Goal: Information Seeking & Learning: Check status

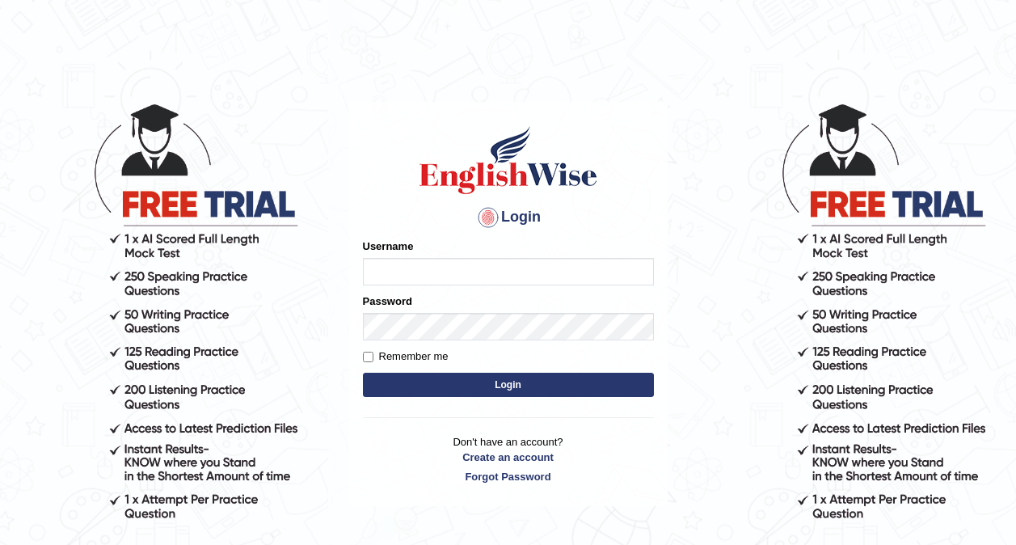
type input "0416031414"
click at [600, 383] on button "Login" at bounding box center [508, 385] width 291 height 24
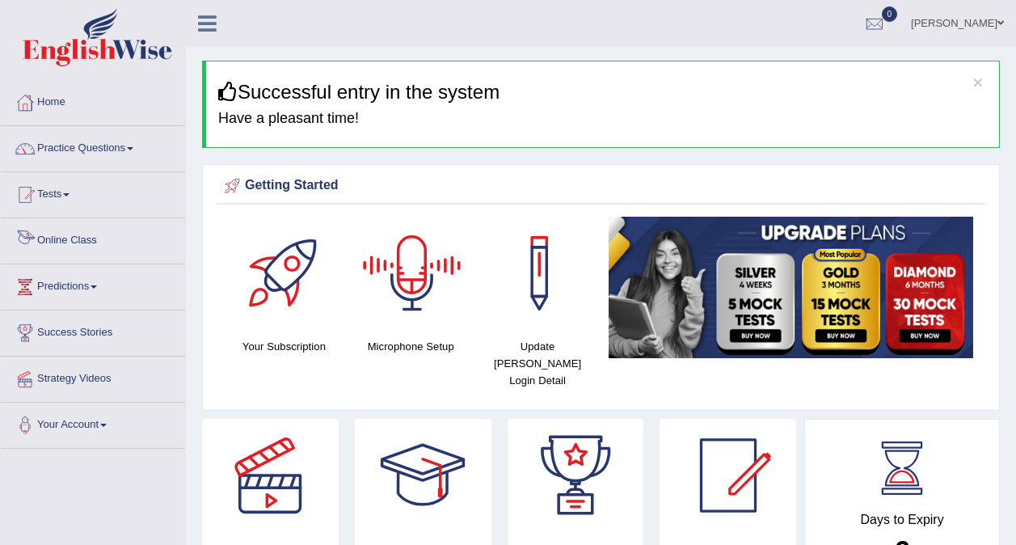
click at [83, 247] on link "Online Class" at bounding box center [93, 238] width 184 height 40
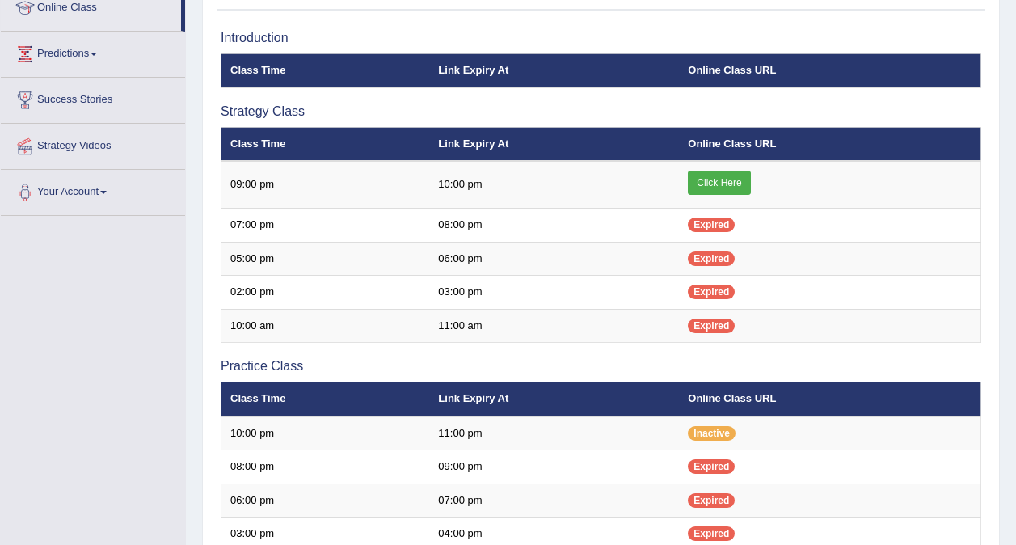
scroll to position [234, 0]
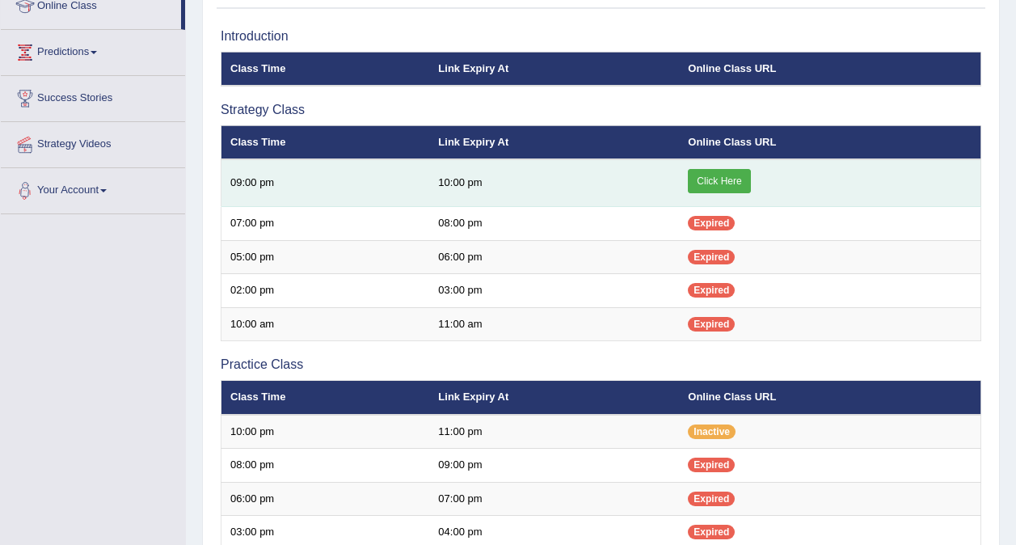
click at [715, 179] on link "Click Here" at bounding box center [719, 181] width 62 height 24
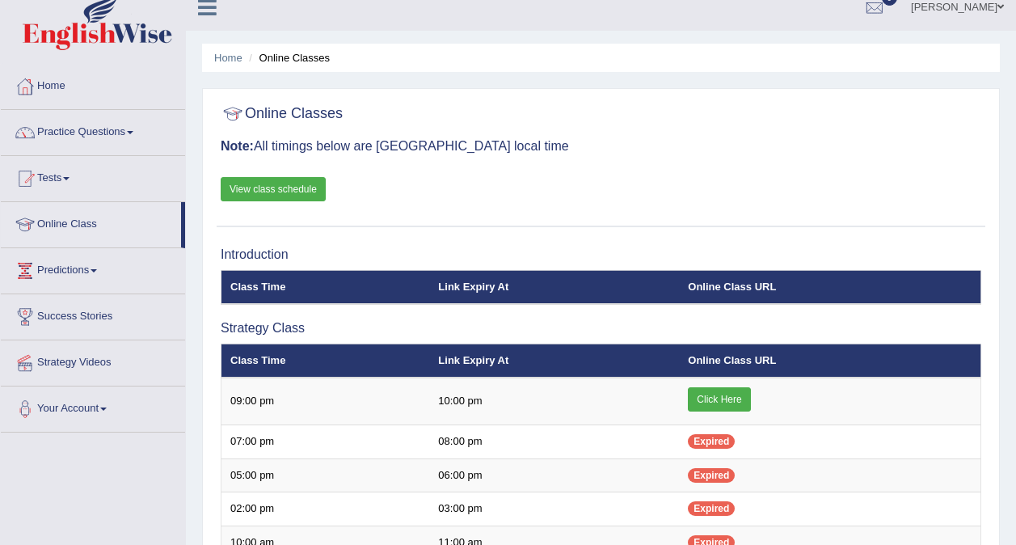
scroll to position [15, 0]
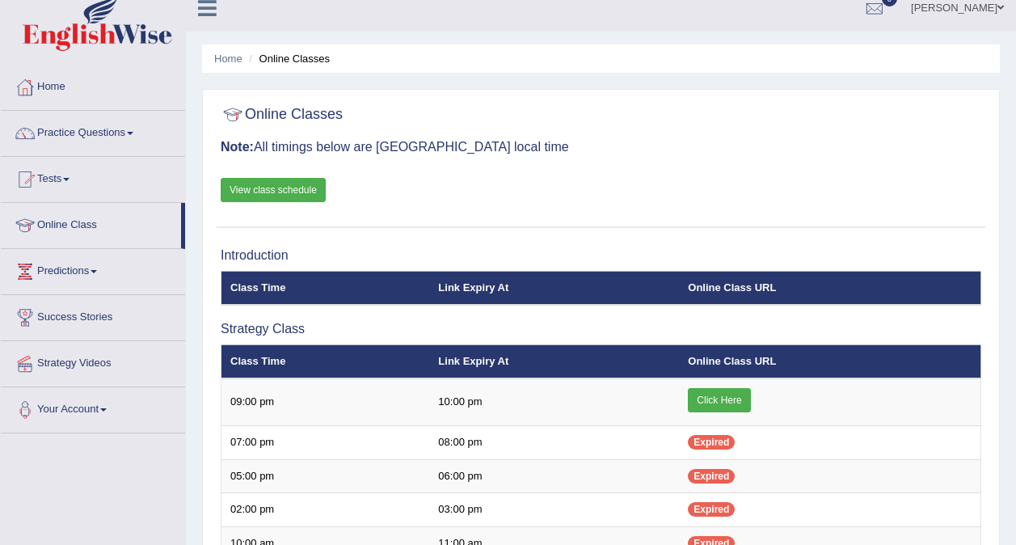
click at [290, 194] on link "View class schedule" at bounding box center [273, 190] width 105 height 24
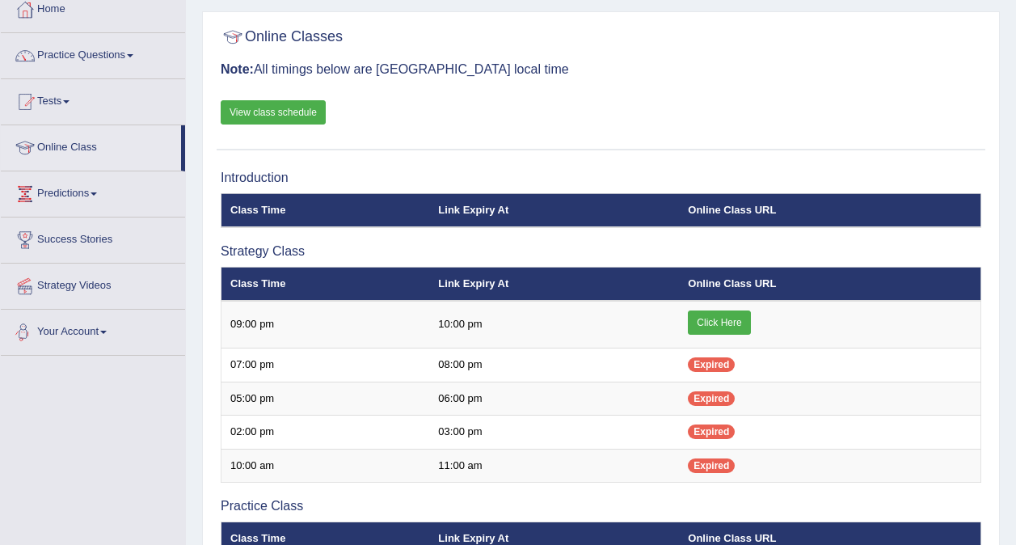
scroll to position [92, 0]
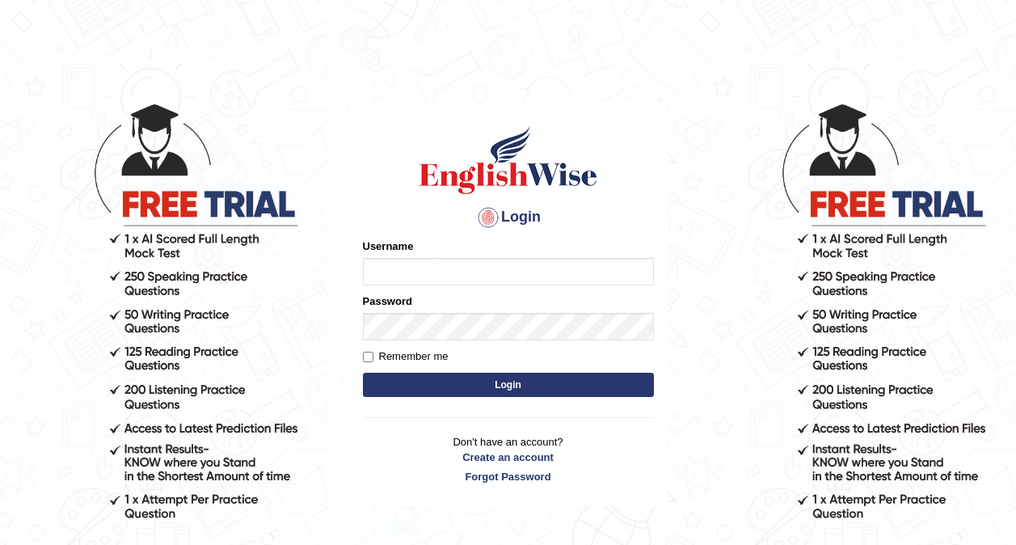
type input "0416031414"
click at [498, 389] on button "Login" at bounding box center [508, 385] width 291 height 24
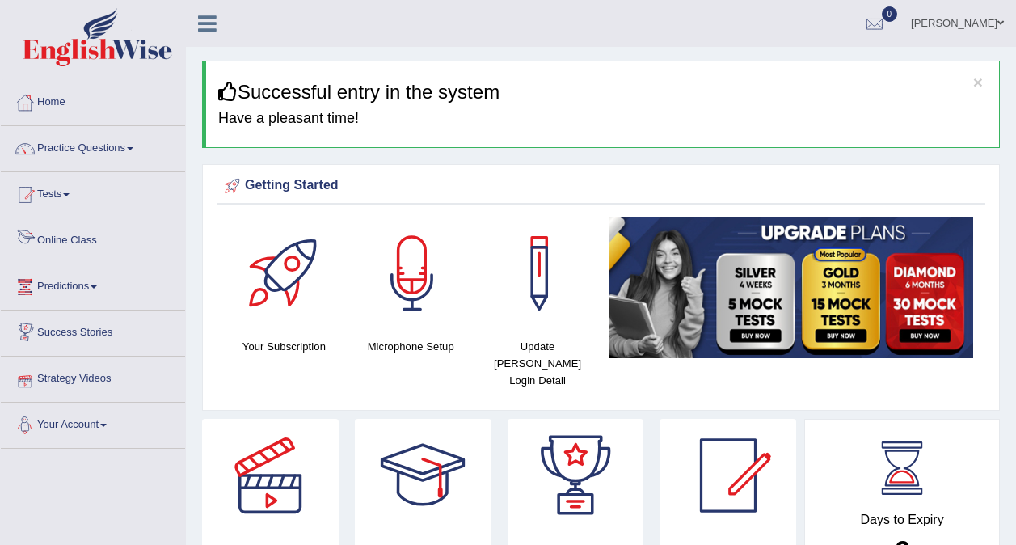
click at [73, 244] on link "Online Class" at bounding box center [93, 238] width 184 height 40
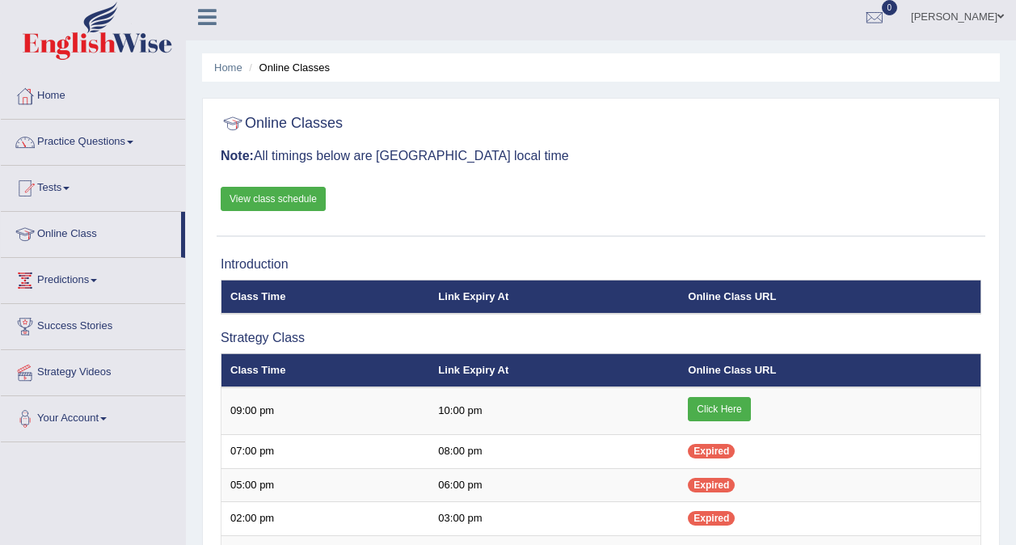
scroll to position [5, 0]
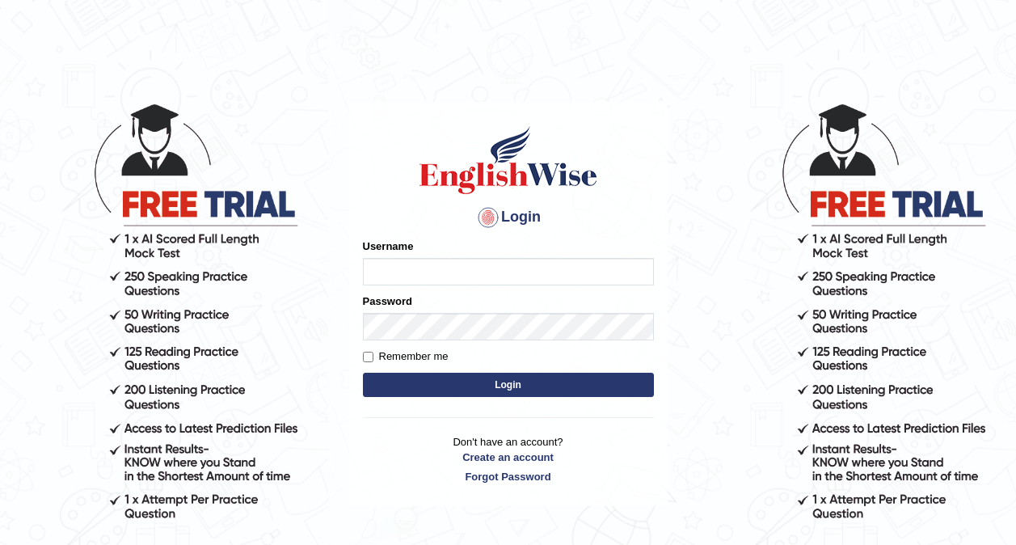
type input "0416031414"
click at [482, 381] on button "Login" at bounding box center [508, 385] width 291 height 24
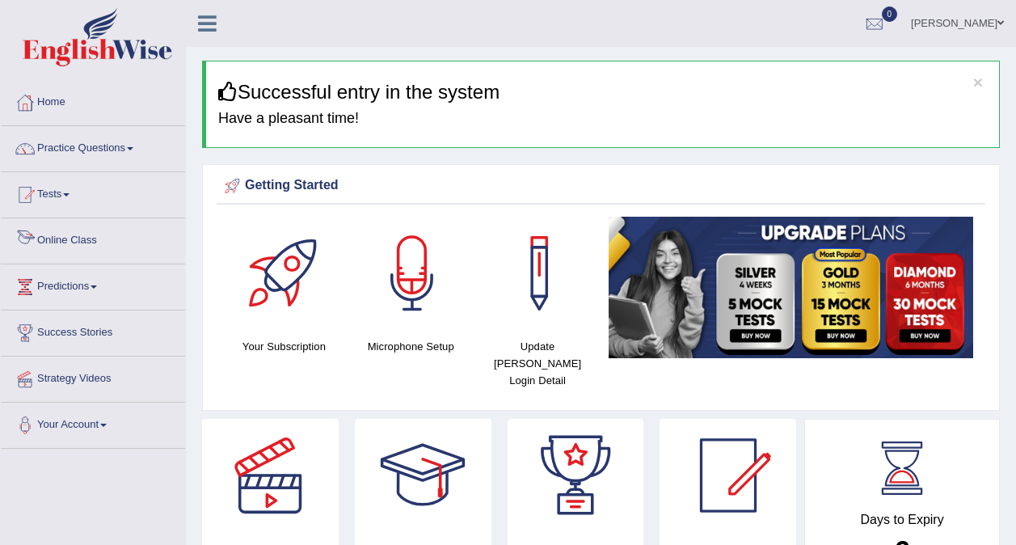
click at [97, 237] on link "Online Class" at bounding box center [93, 238] width 184 height 40
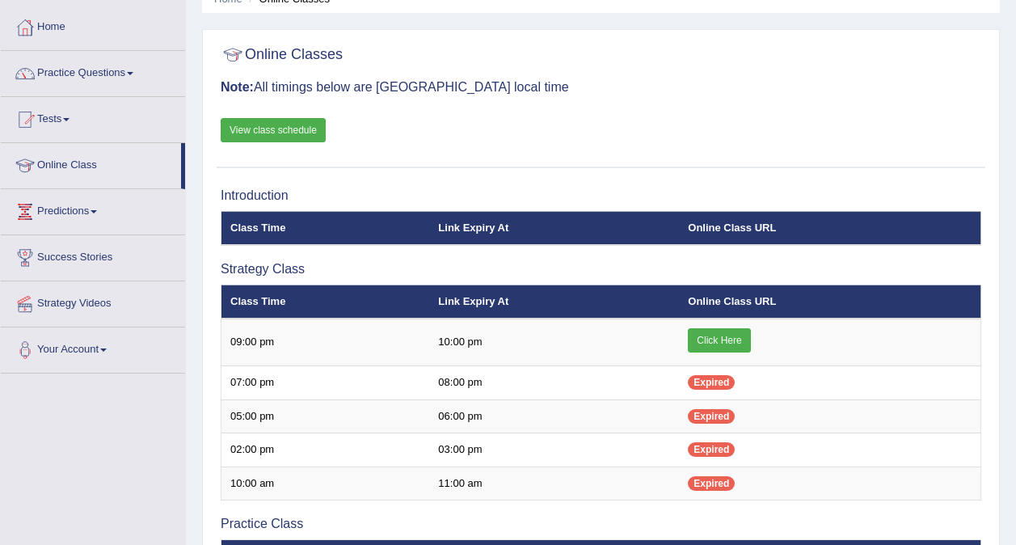
scroll to position [74, 0]
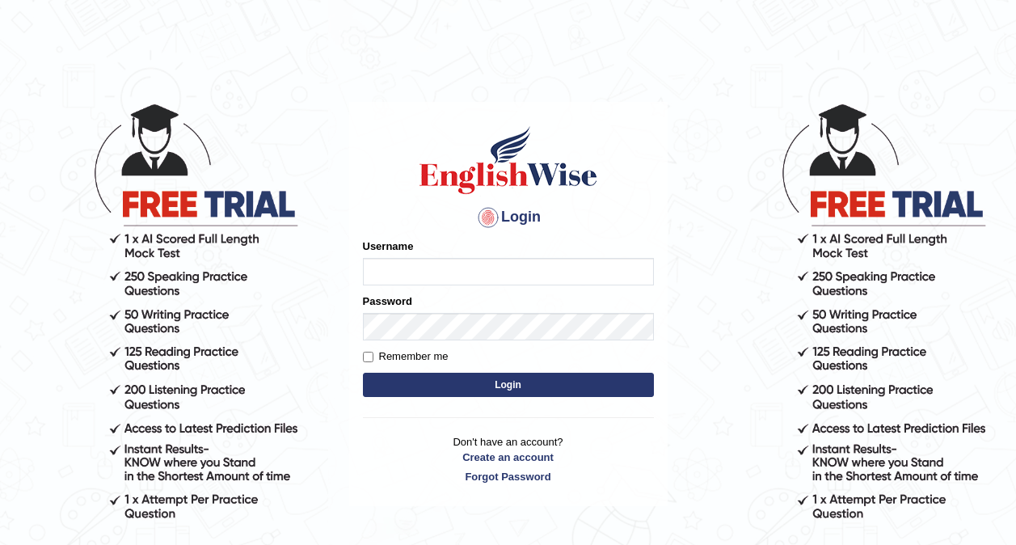
type input "0416031414"
click at [521, 383] on button "Login" at bounding box center [508, 385] width 291 height 24
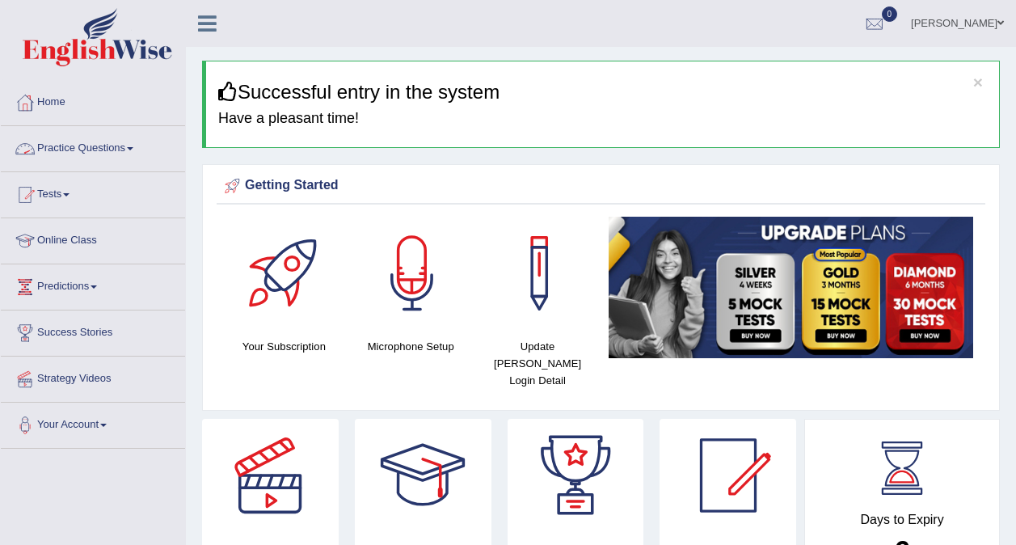
click at [71, 199] on link "Tests" at bounding box center [93, 192] width 184 height 40
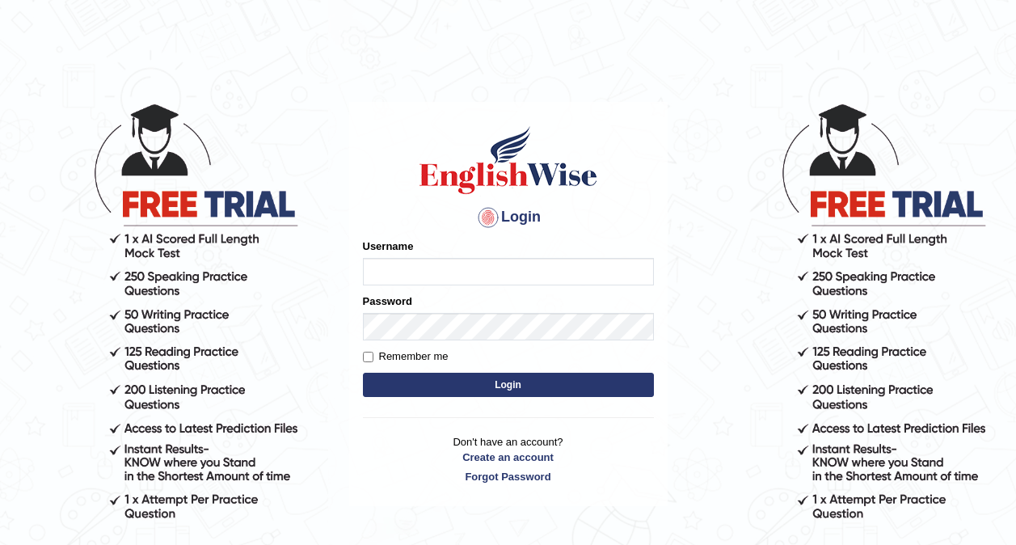
type input "0416031414"
click at [452, 387] on button "Login" at bounding box center [508, 385] width 291 height 24
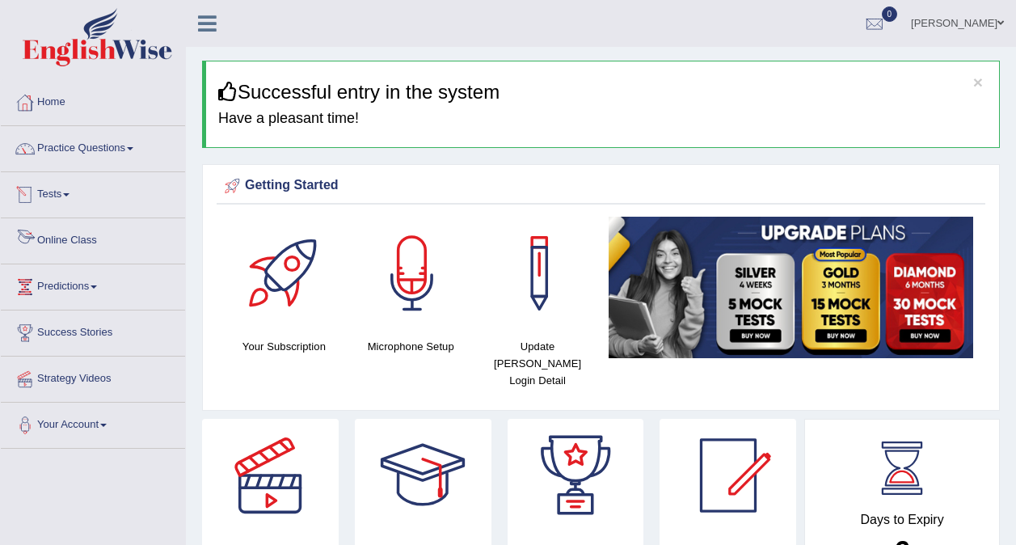
click at [69, 241] on link "Online Class" at bounding box center [93, 238] width 184 height 40
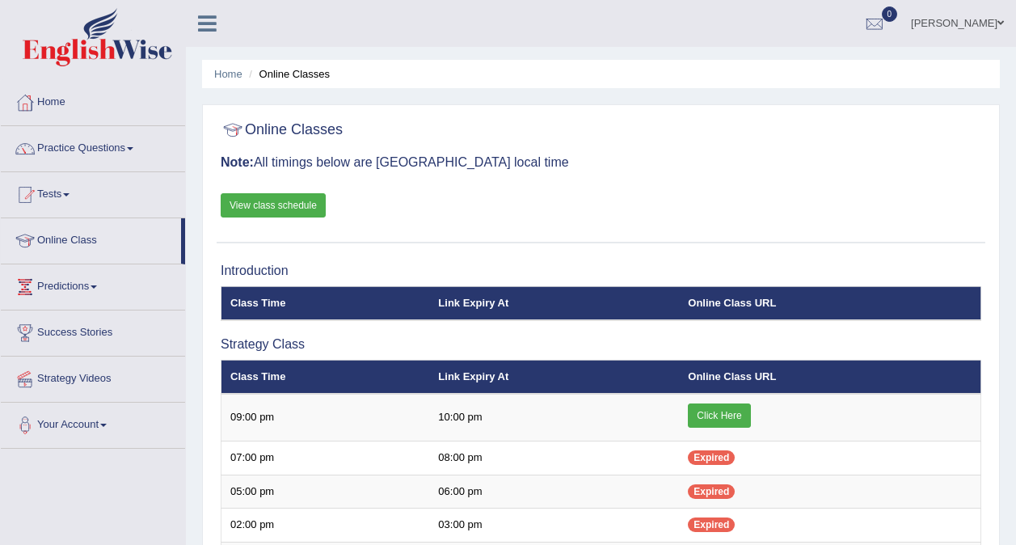
click at [273, 199] on link "View class schedule" at bounding box center [273, 205] width 105 height 24
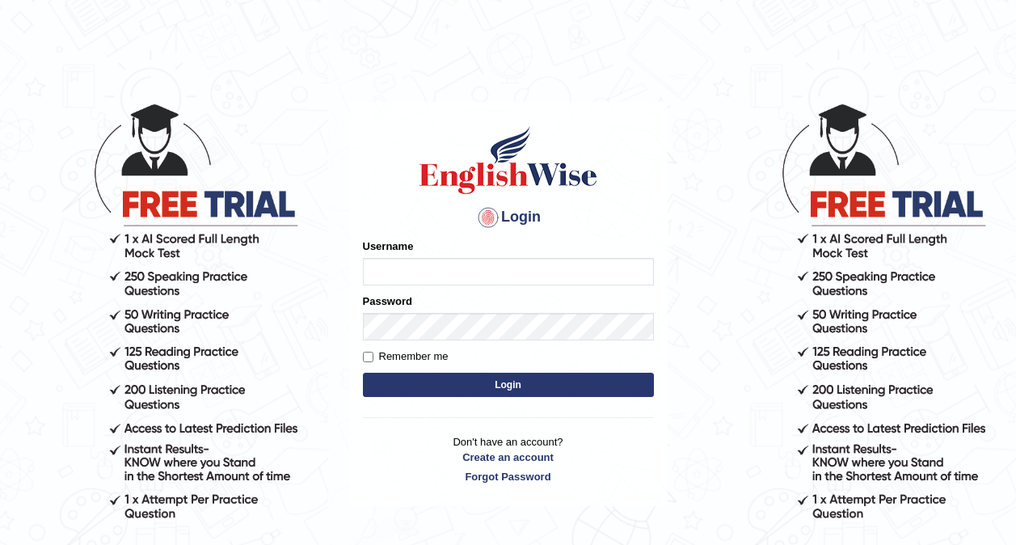
type input "0416031414"
click at [503, 390] on button "Login" at bounding box center [508, 385] width 291 height 24
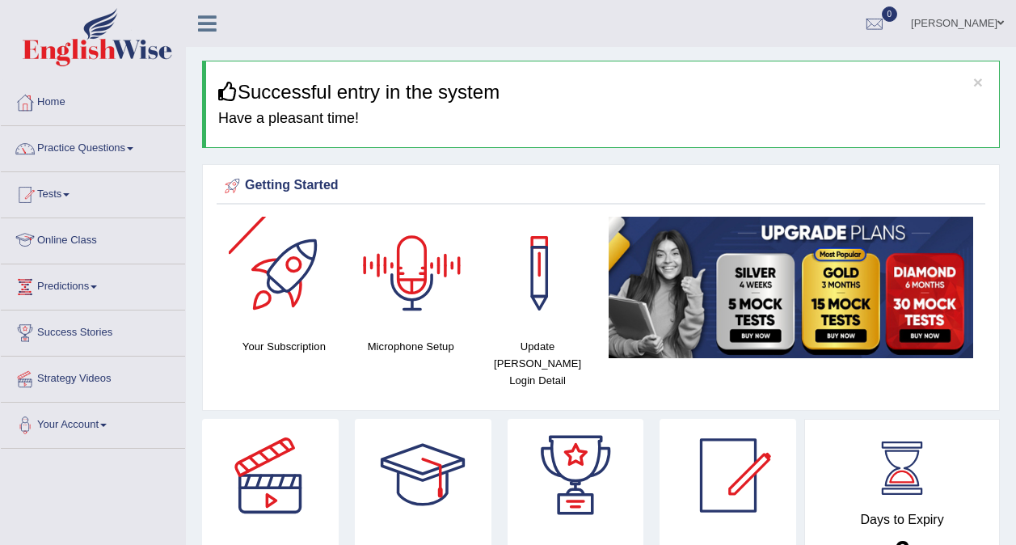
click at [85, 242] on link "Online Class" at bounding box center [93, 238] width 184 height 40
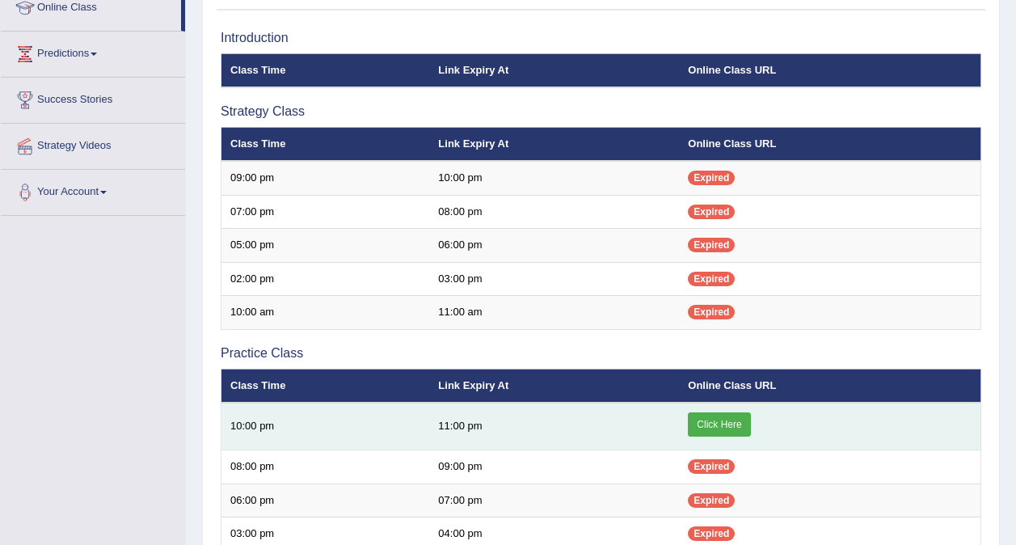
scroll to position [231, 0]
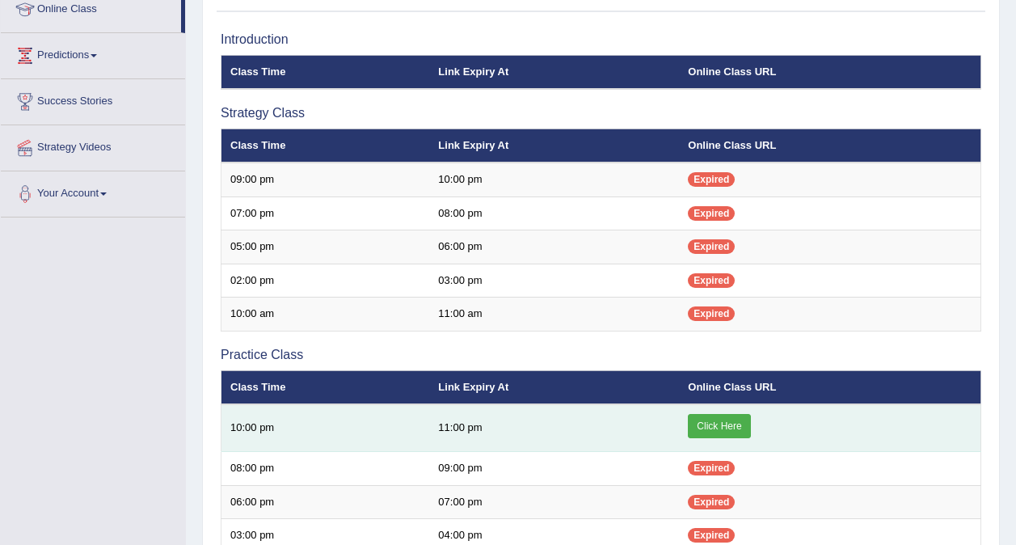
click at [715, 428] on link "Click Here" at bounding box center [719, 426] width 62 height 24
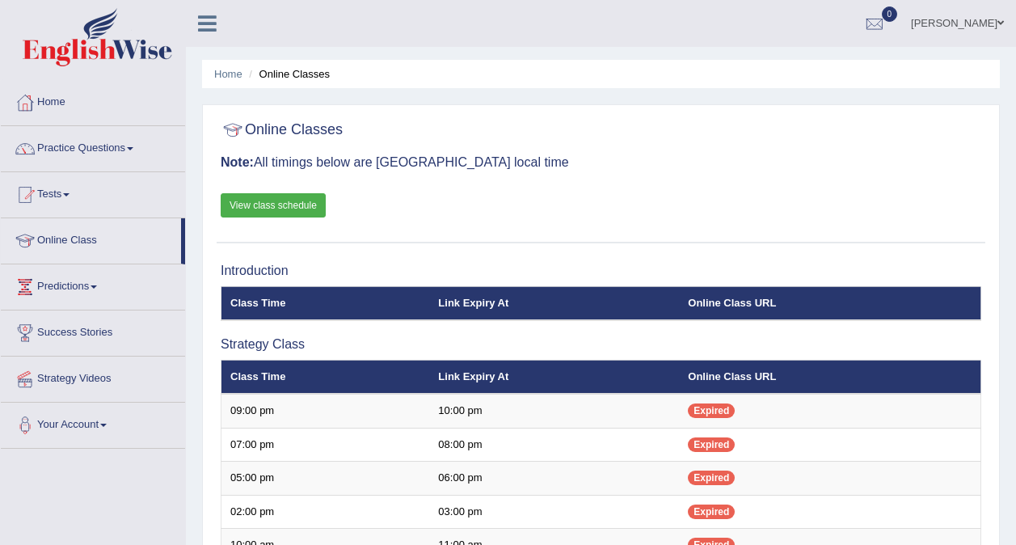
click at [638, 154] on div "Online Classes Note: All timings below are Melbourne local time View class sche…" at bounding box center [601, 178] width 769 height 130
click at [75, 161] on link "Practice Questions" at bounding box center [93, 146] width 184 height 40
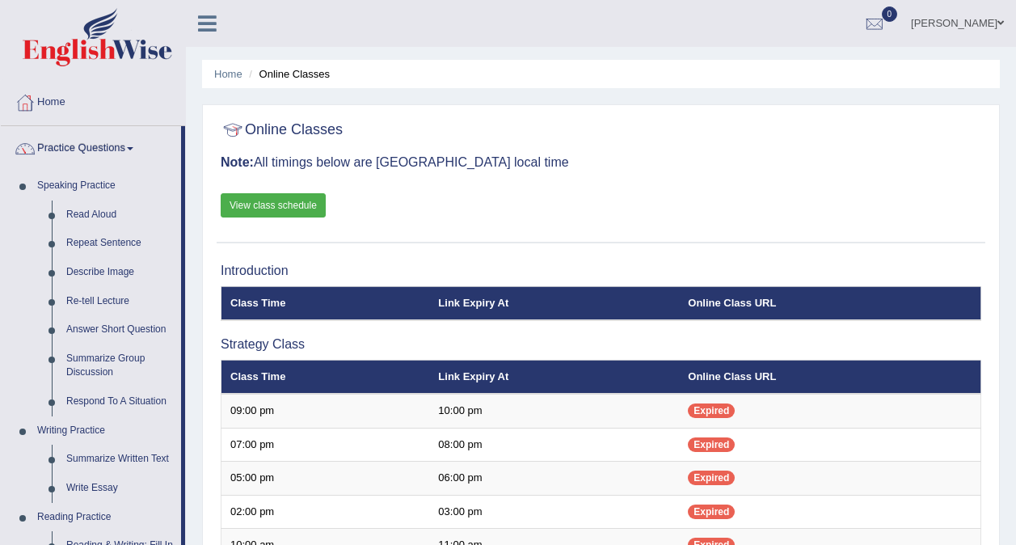
click at [687, 176] on div "Online Classes Note: All timings below are Melbourne local time View class sche…" at bounding box center [601, 178] width 769 height 130
click at [129, 151] on link "Practice Questions" at bounding box center [91, 146] width 180 height 40
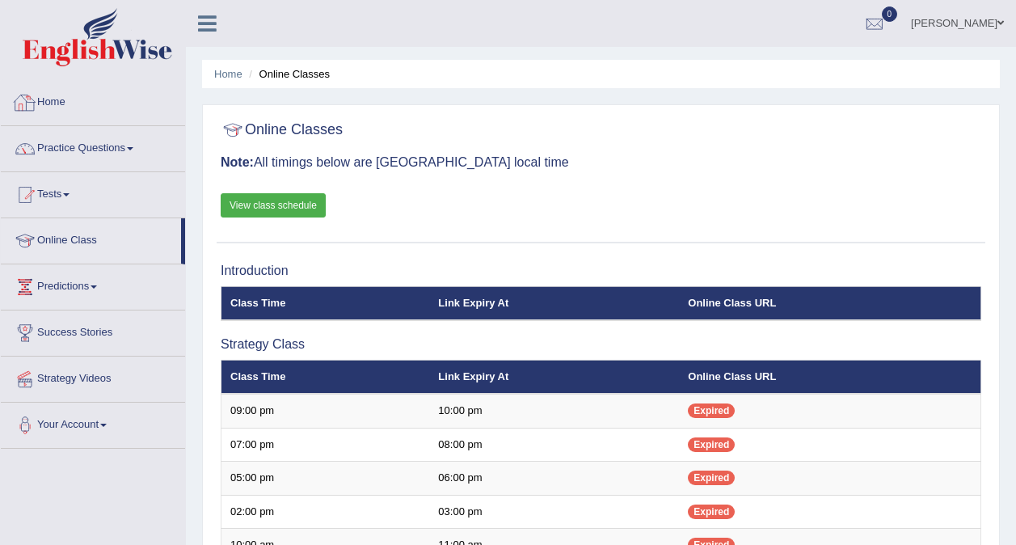
click at [65, 89] on link "Home" at bounding box center [93, 100] width 184 height 40
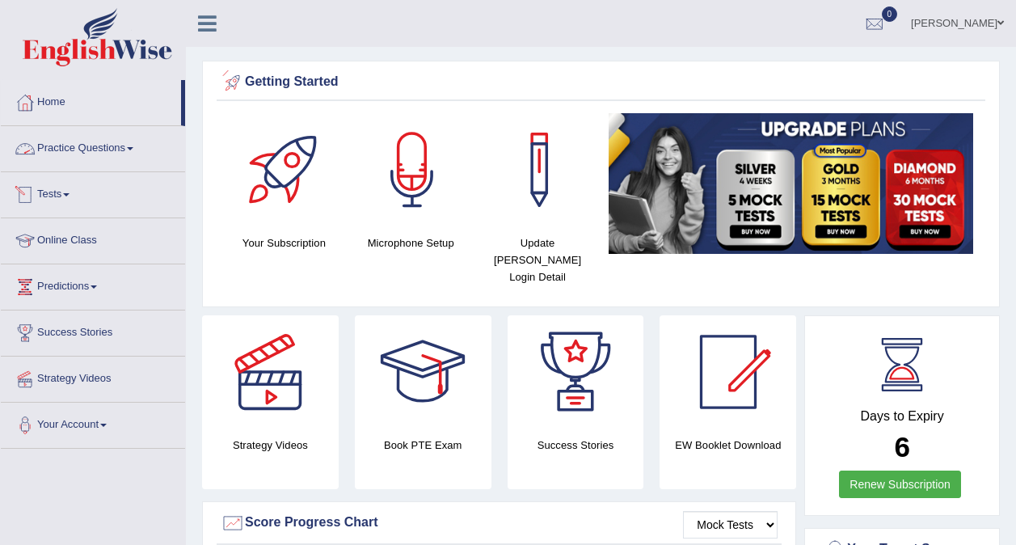
click at [55, 190] on link "Tests" at bounding box center [93, 192] width 184 height 40
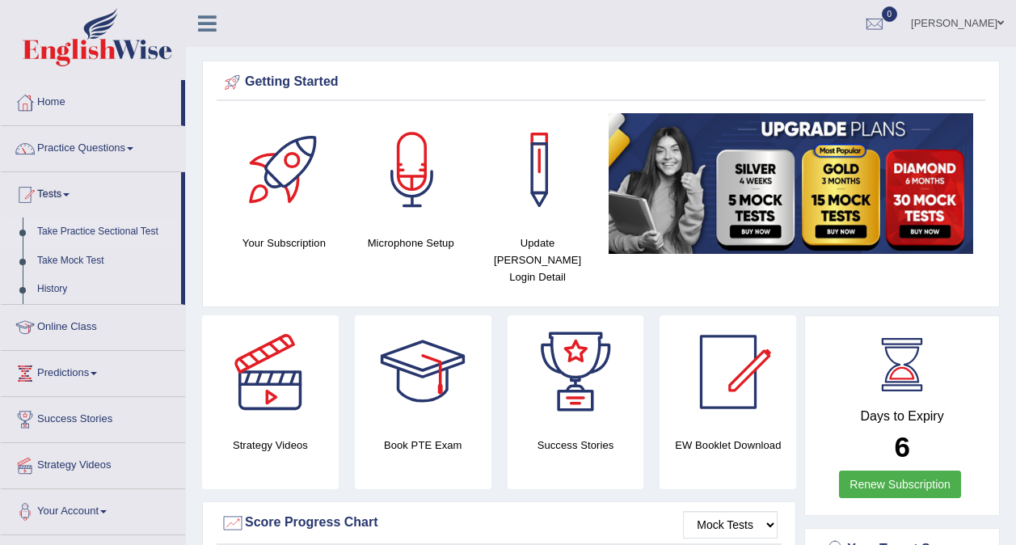
click at [90, 235] on link "Take Practice Sectional Test" at bounding box center [105, 231] width 151 height 29
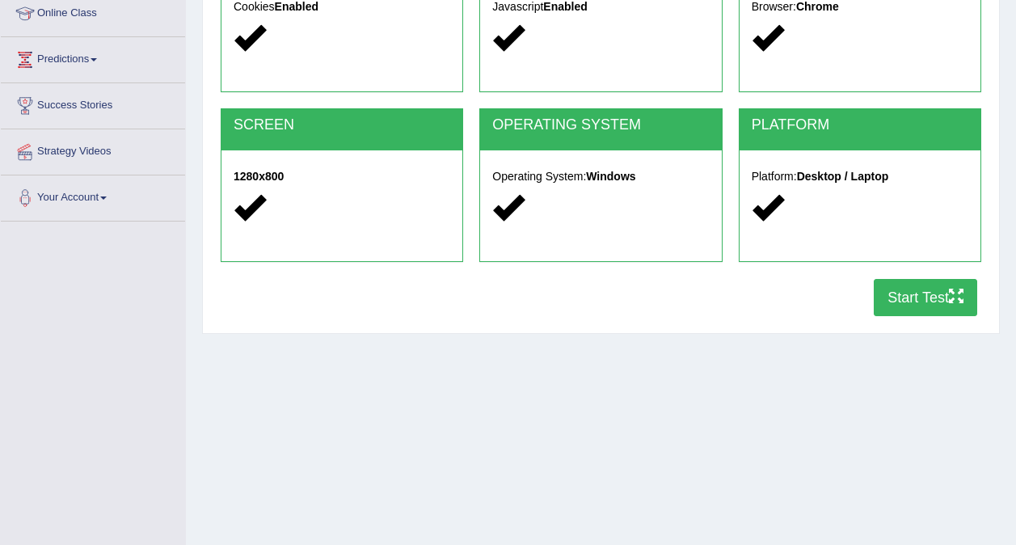
scroll to position [239, 0]
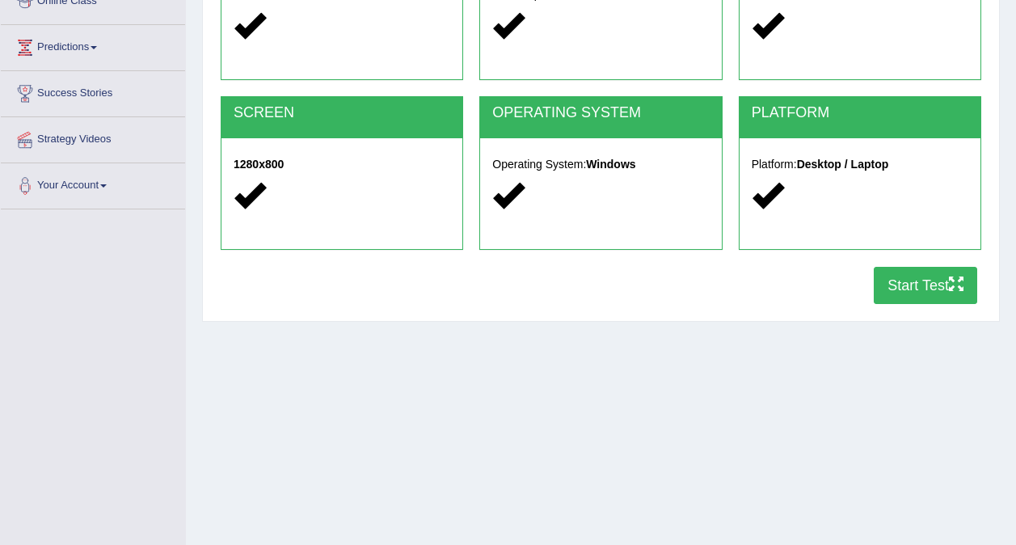
click at [905, 288] on button "Start Test" at bounding box center [925, 285] width 103 height 37
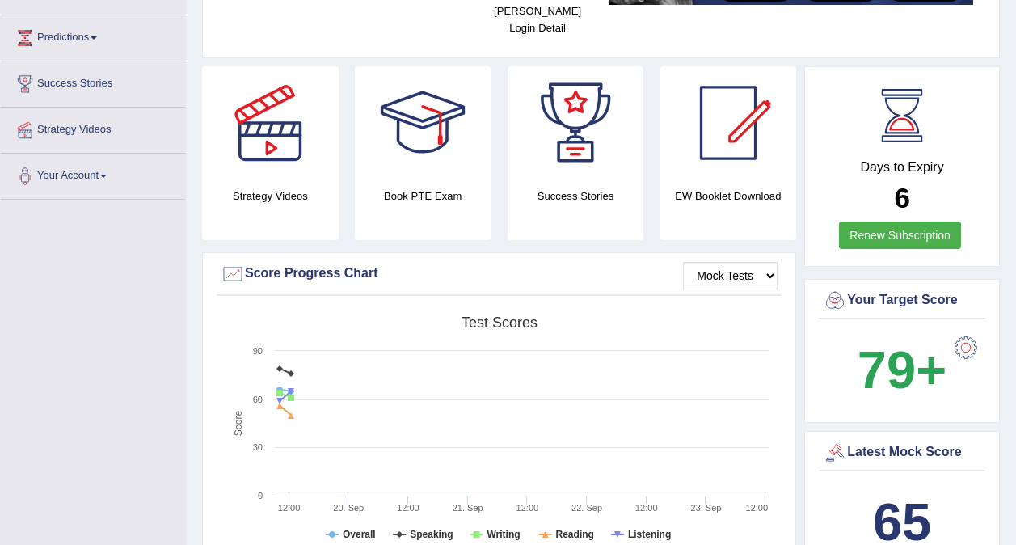
scroll to position [166, 0]
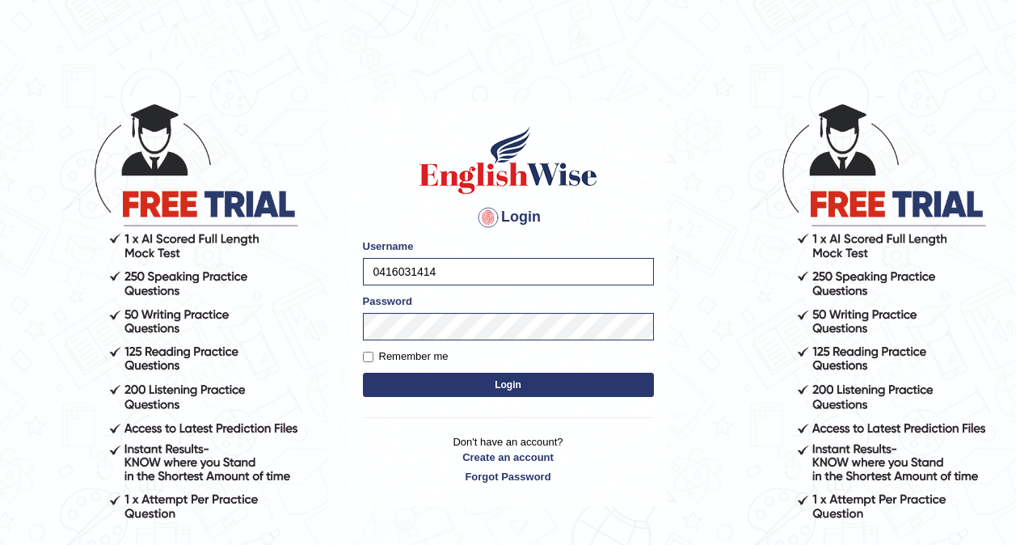
click at [479, 379] on button "Login" at bounding box center [508, 385] width 291 height 24
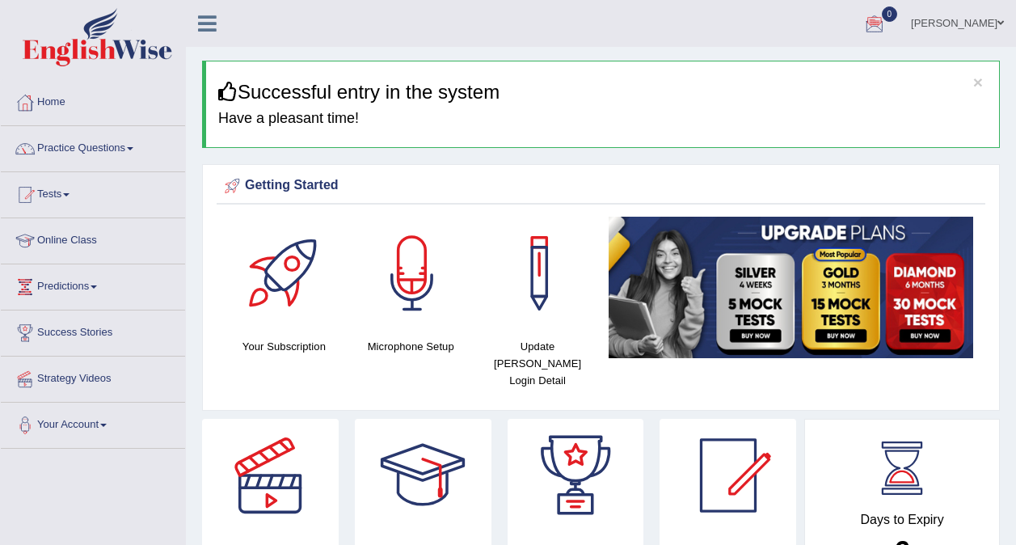
click at [752, 26] on ul "[PERSON_NAME] Toggle navigation Username: 0416031414 Access Type: Online Subscr…" at bounding box center [725, 23] width 581 height 46
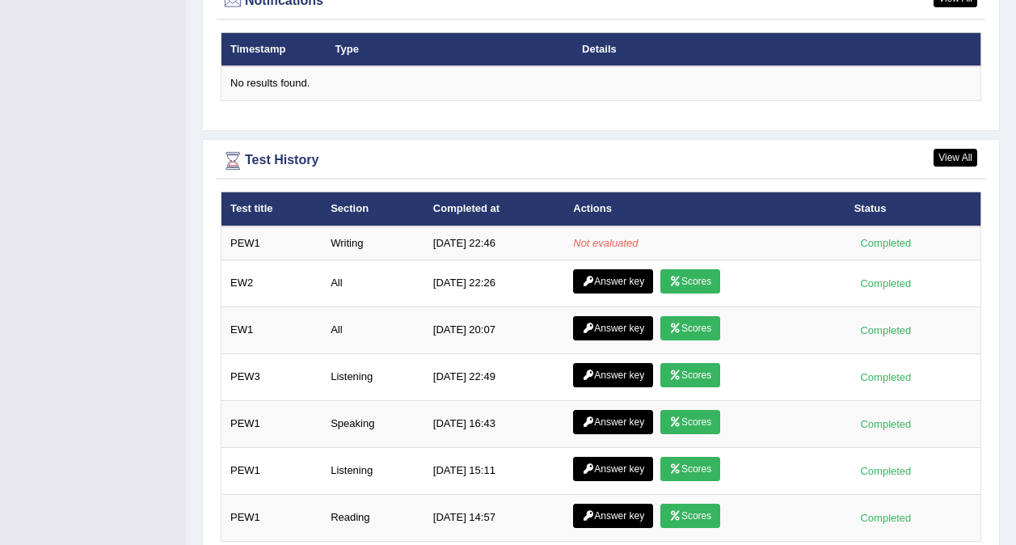
scroll to position [2167, 0]
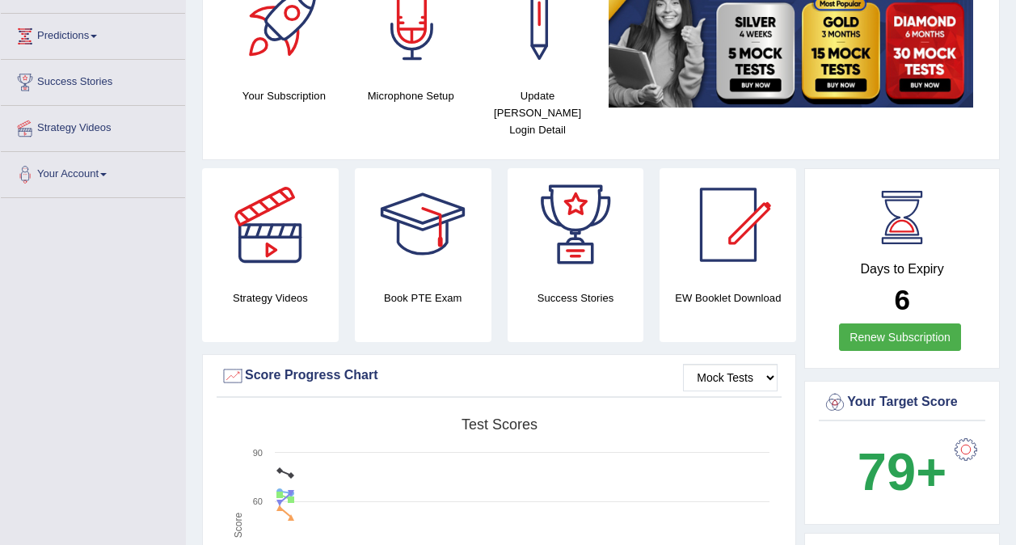
scroll to position [0, 0]
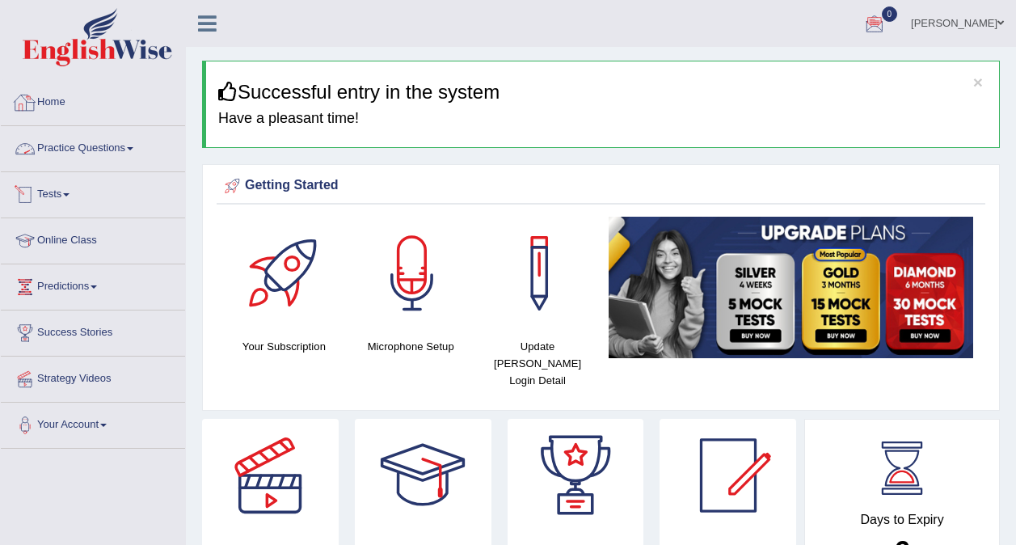
click at [66, 112] on link "Home" at bounding box center [93, 100] width 184 height 40
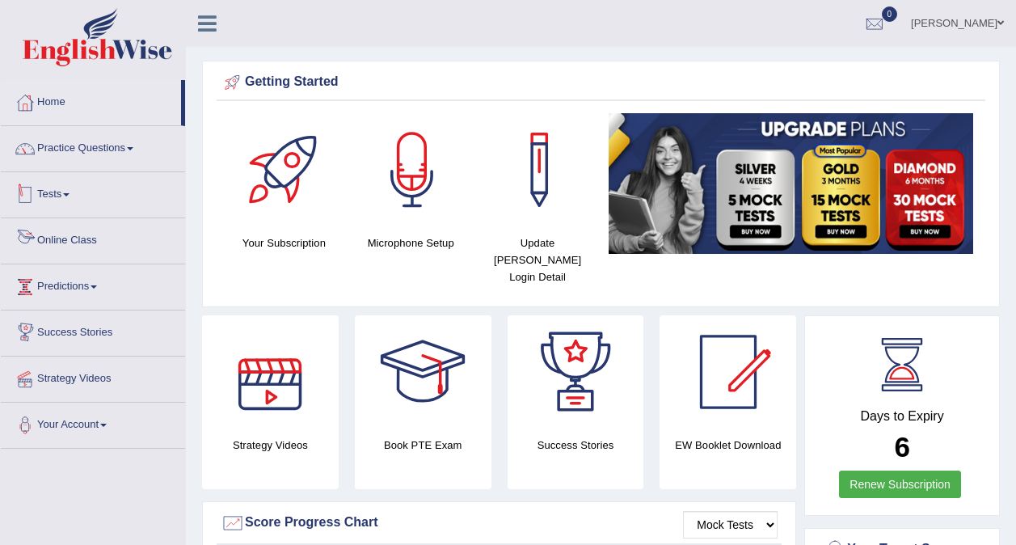
click at [61, 196] on link "Tests" at bounding box center [93, 192] width 184 height 40
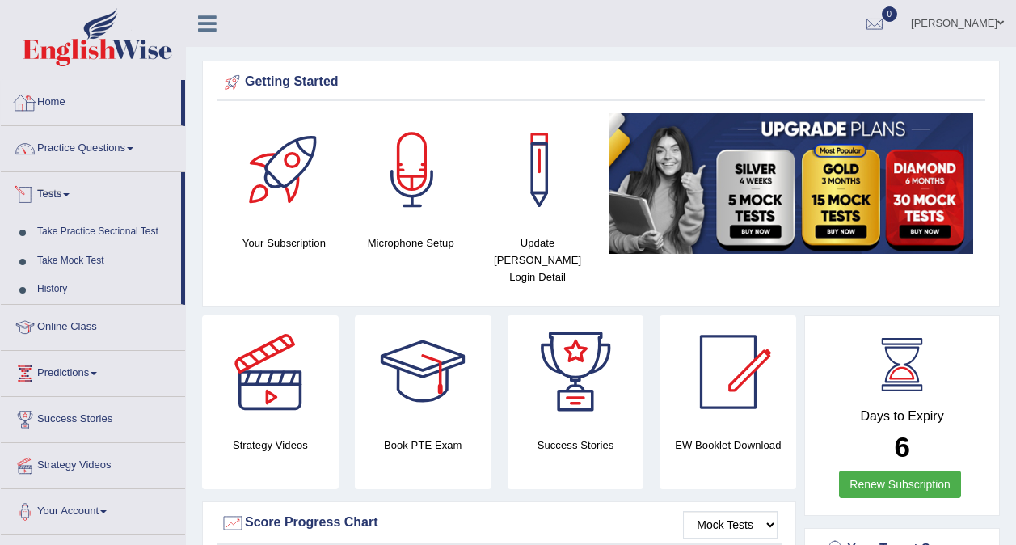
click at [302, 43] on div "[PERSON_NAME] Toggle navigation Username: 0416031414 Access Type: Online Subscr…" at bounding box center [601, 23] width 830 height 47
click at [76, 151] on link "Practice Questions" at bounding box center [93, 146] width 184 height 40
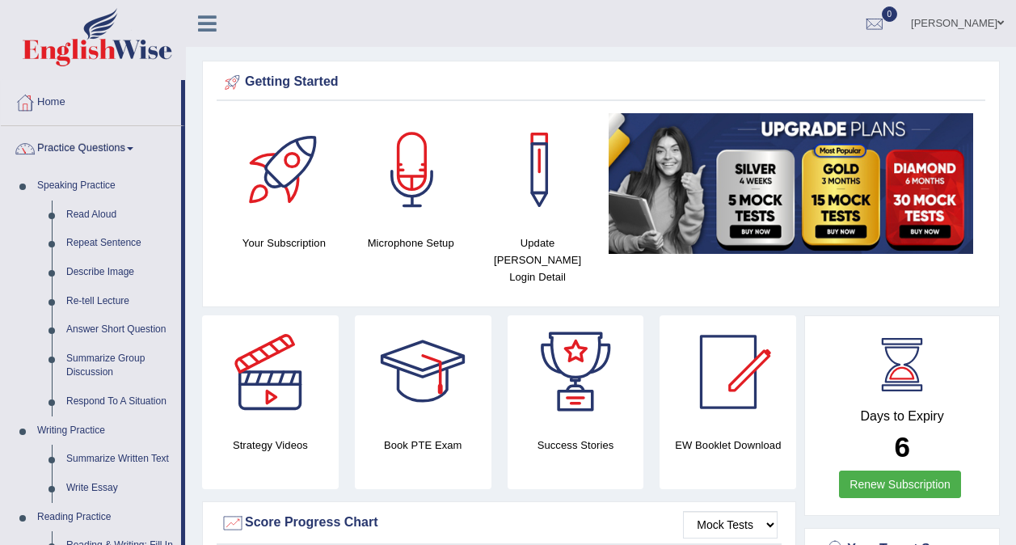
click at [89, 148] on link "Practice Questions" at bounding box center [91, 146] width 180 height 40
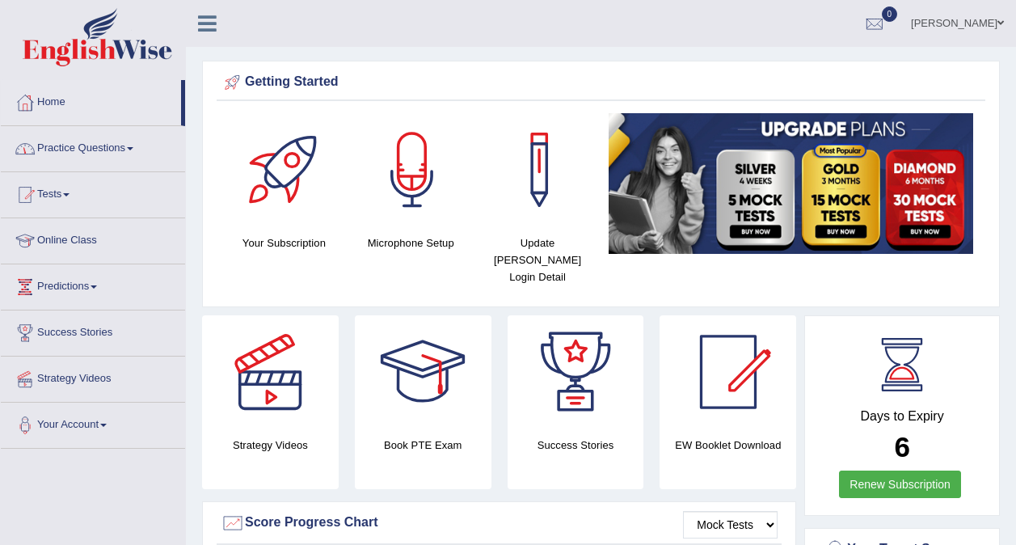
click at [564, 30] on ul "[PERSON_NAME] Toggle navigation Username: 0416031414 Access Type: Online Subscr…" at bounding box center [725, 23] width 581 height 46
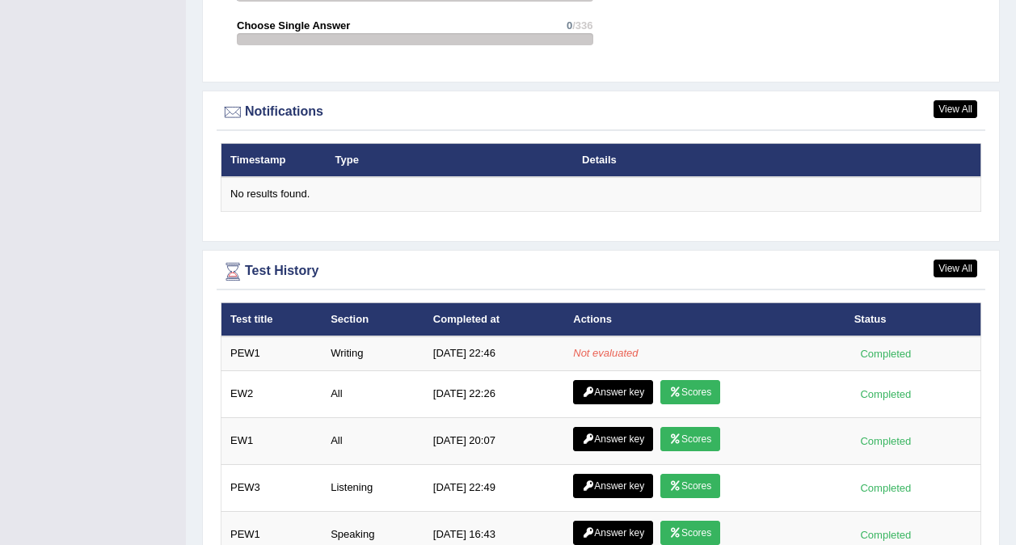
scroll to position [2064, 0]
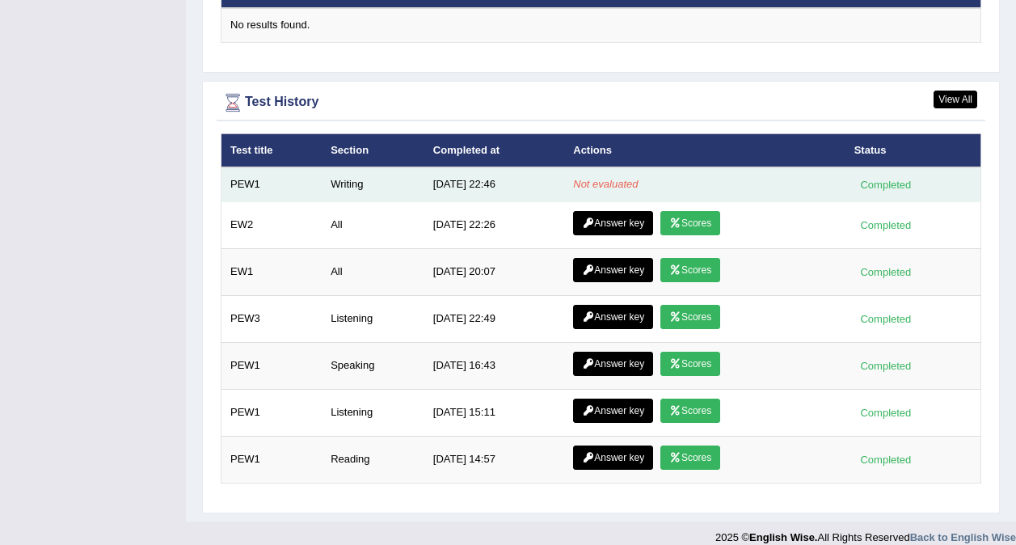
click at [598, 178] on em "Not evaluated" at bounding box center [605, 184] width 65 height 12
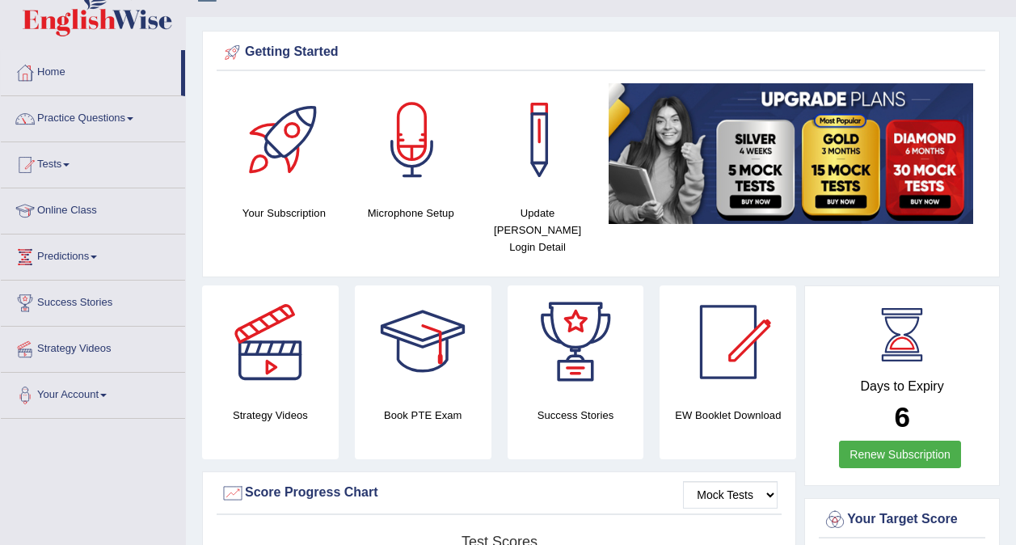
scroll to position [0, 0]
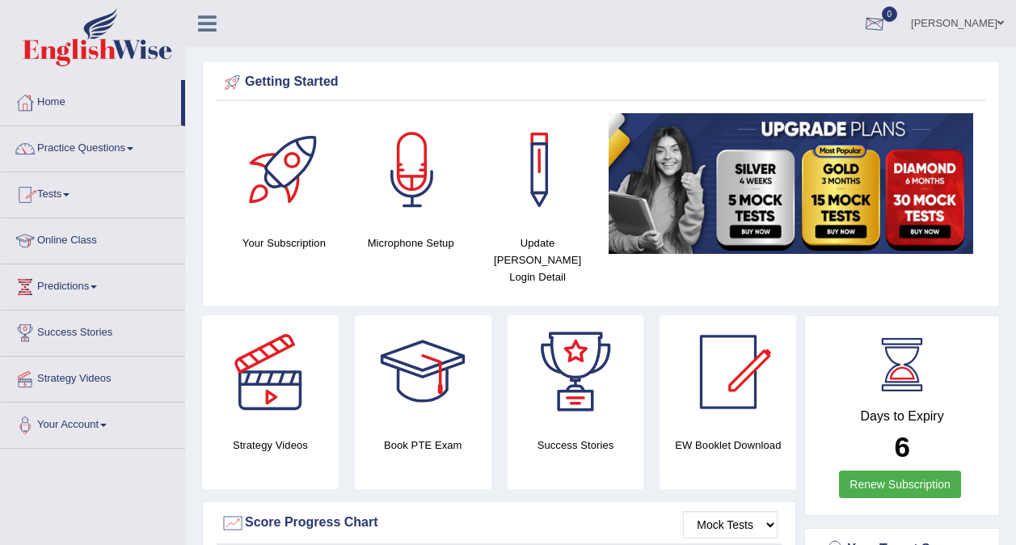
click at [887, 25] on div at bounding box center [874, 24] width 24 height 24
click at [788, 70] on strong "See All Alerts" at bounding box center [772, 67] width 72 height 13
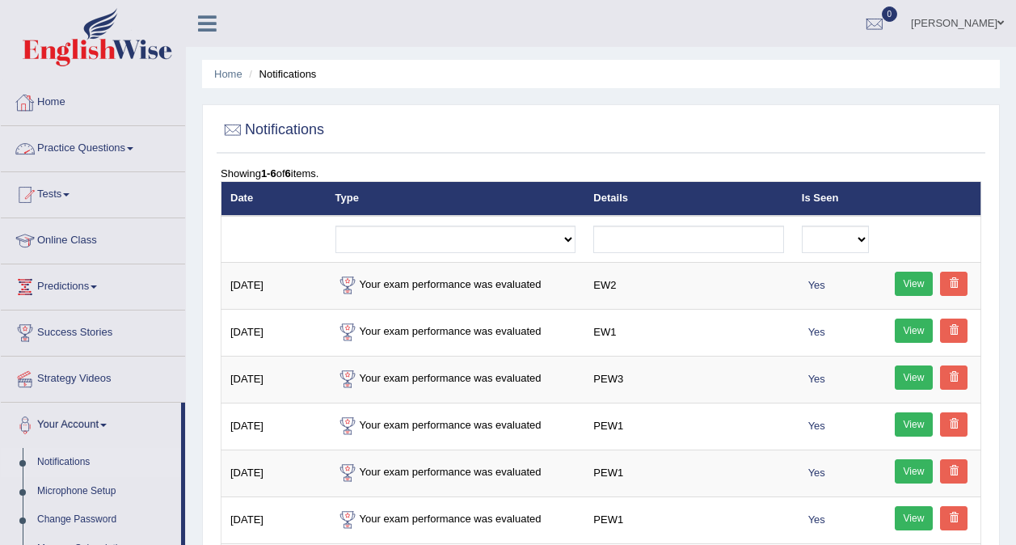
click at [48, 107] on link "Home" at bounding box center [93, 100] width 184 height 40
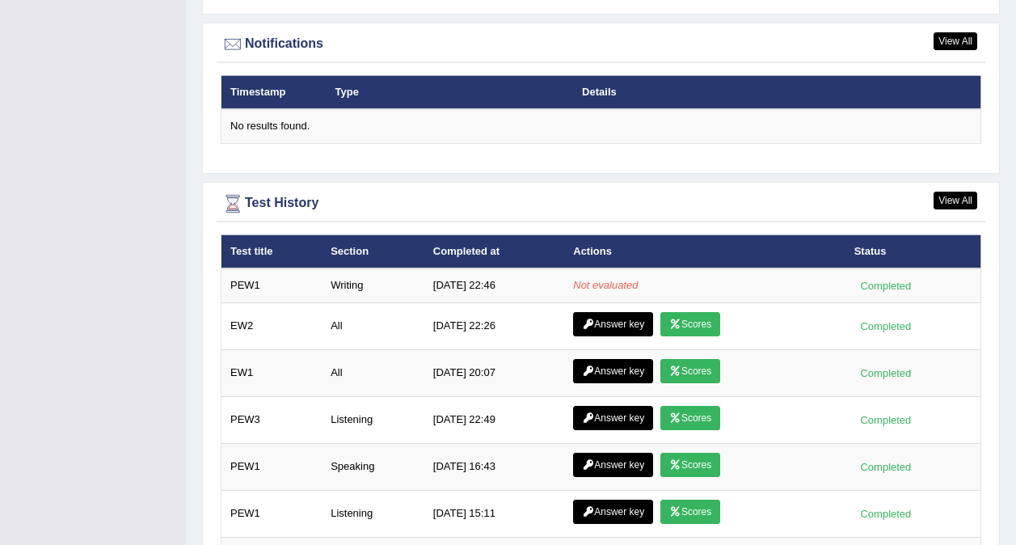
scroll to position [2064, 0]
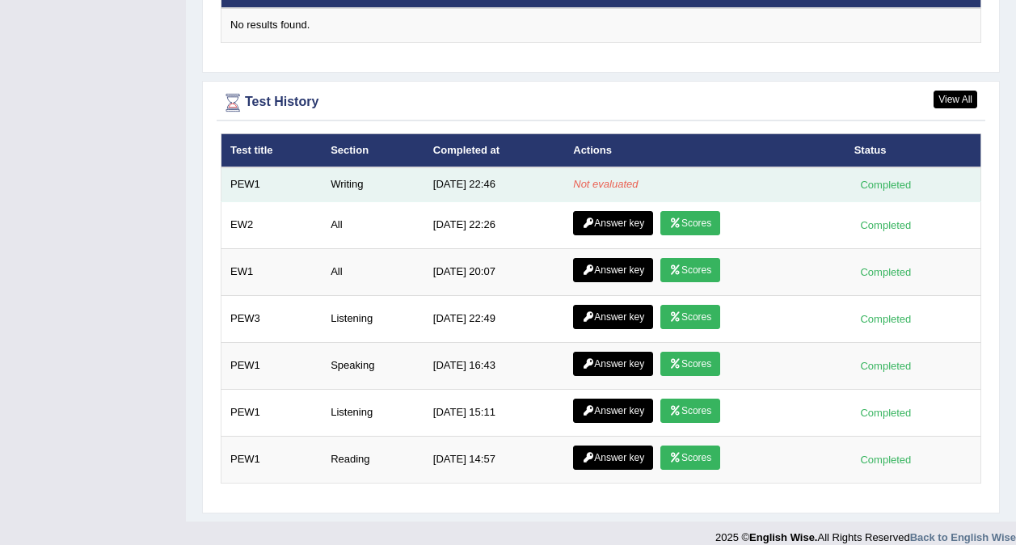
click at [466, 169] on td "9/23/25 22:46" at bounding box center [494, 184] width 140 height 34
click at [466, 169] on td "[DATE] 22:46" at bounding box center [494, 184] width 140 height 34
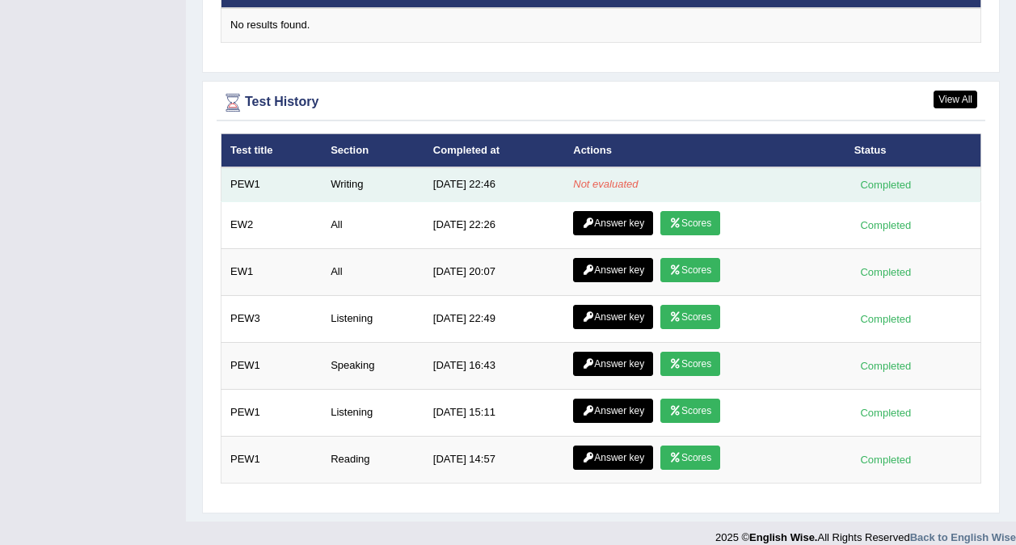
click at [466, 169] on td "9/23/25 22:46" at bounding box center [494, 184] width 140 height 34
click at [466, 169] on td "[DATE] 22:46" at bounding box center [494, 184] width 140 height 34
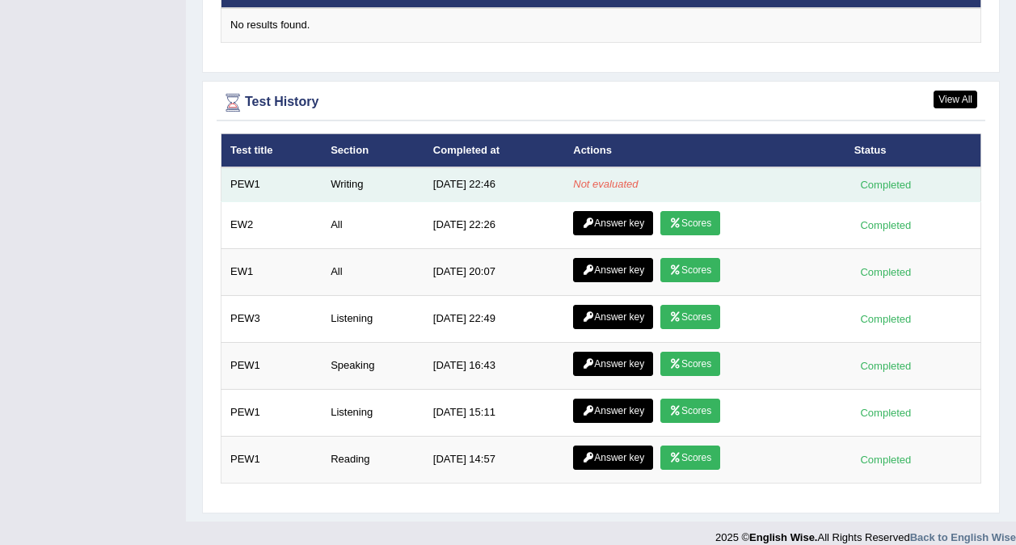
click at [466, 169] on td "[DATE] 22:46" at bounding box center [494, 184] width 140 height 34
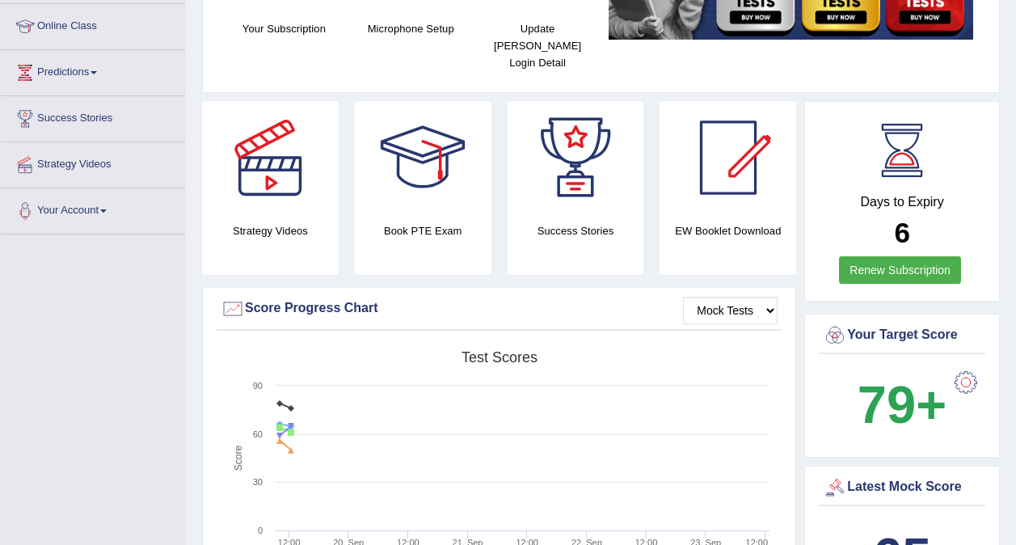
scroll to position [0, 0]
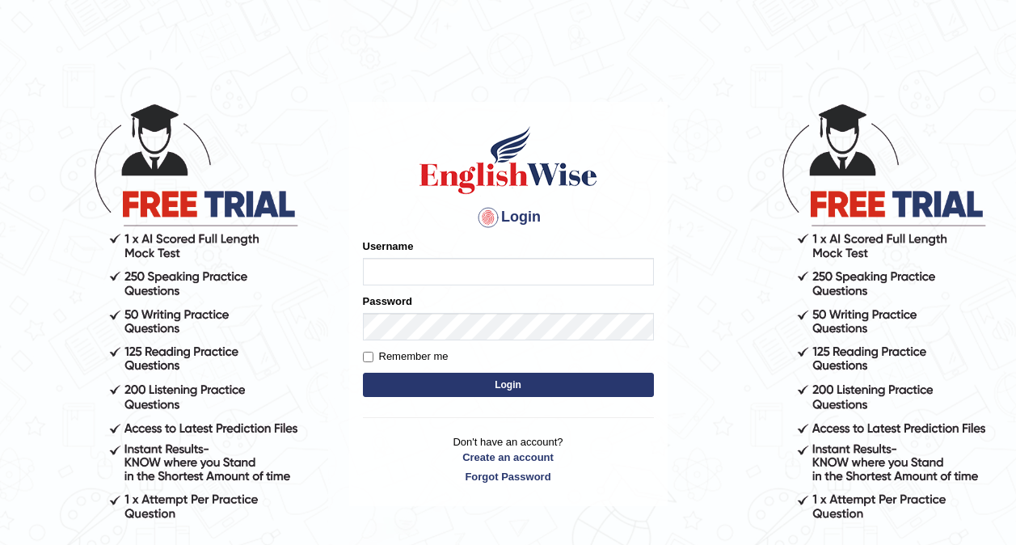
type input "0416031414"
click at [491, 380] on button "Login" at bounding box center [508, 385] width 291 height 24
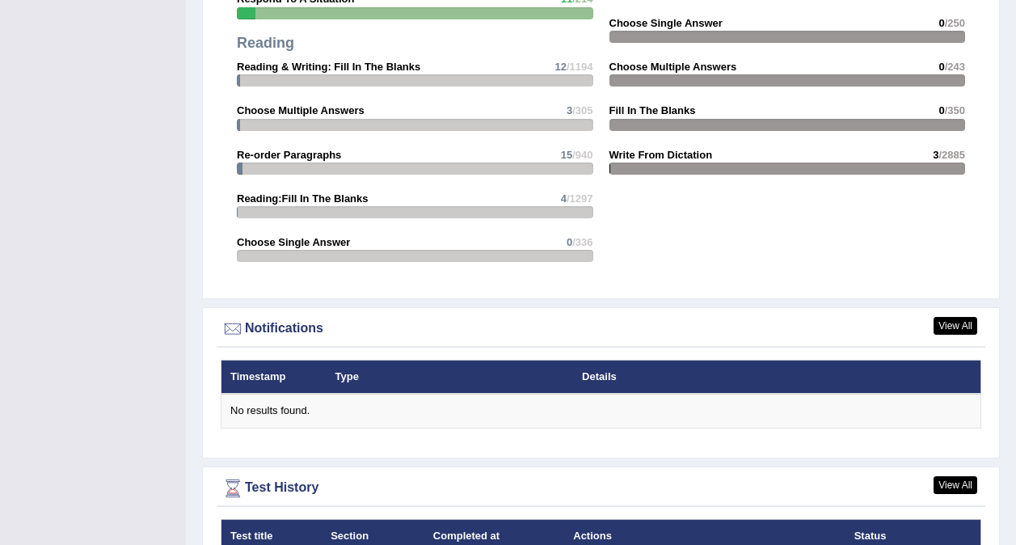
scroll to position [2167, 0]
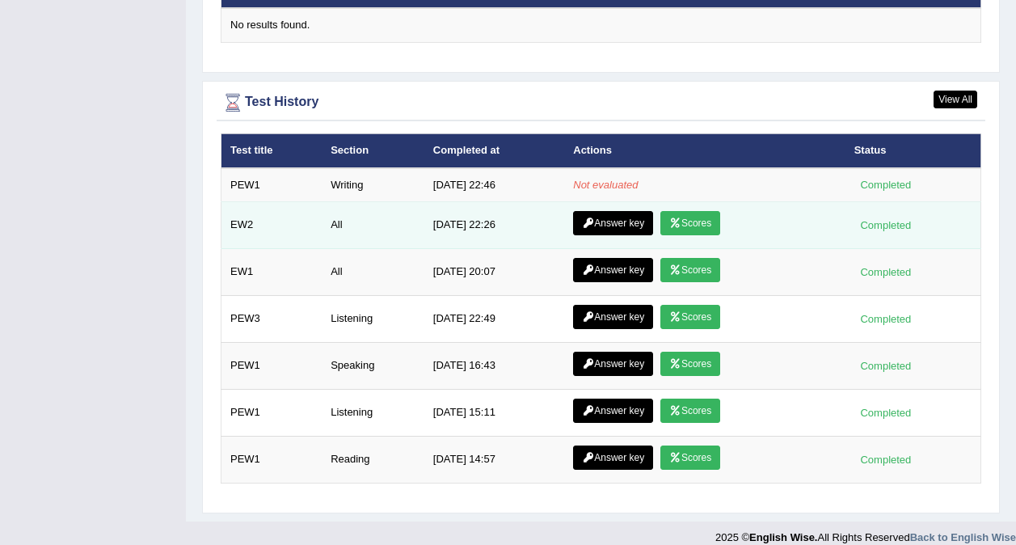
click at [585, 211] on link "Answer key" at bounding box center [613, 223] width 80 height 24
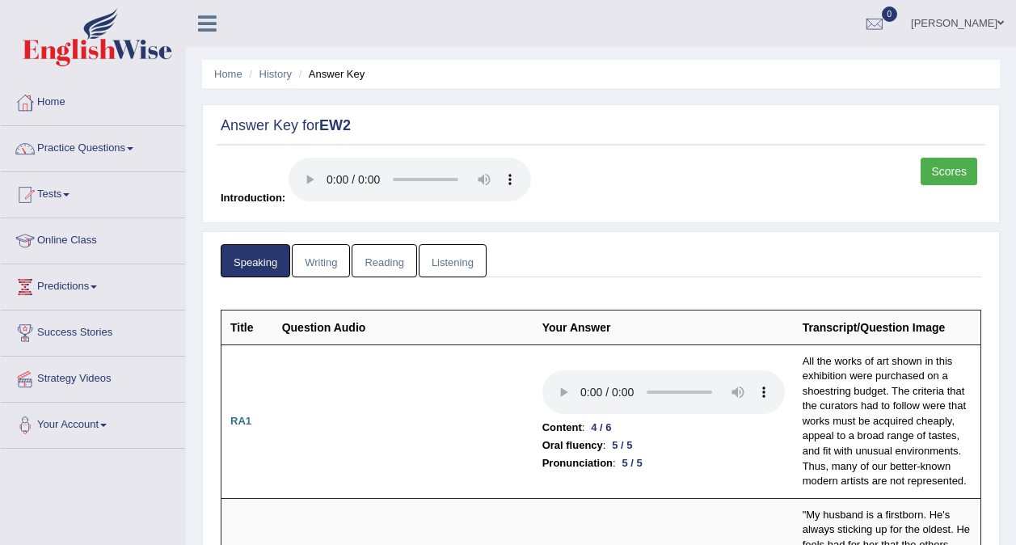
click at [331, 263] on link "Writing" at bounding box center [321, 260] width 58 height 33
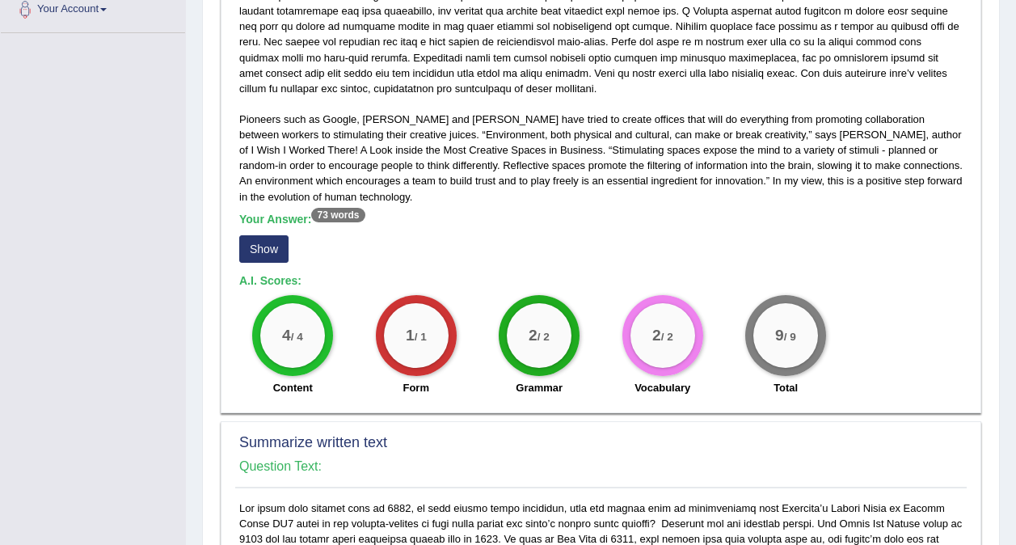
scroll to position [416, 0]
click at [271, 246] on button "Show" at bounding box center [263, 247] width 49 height 27
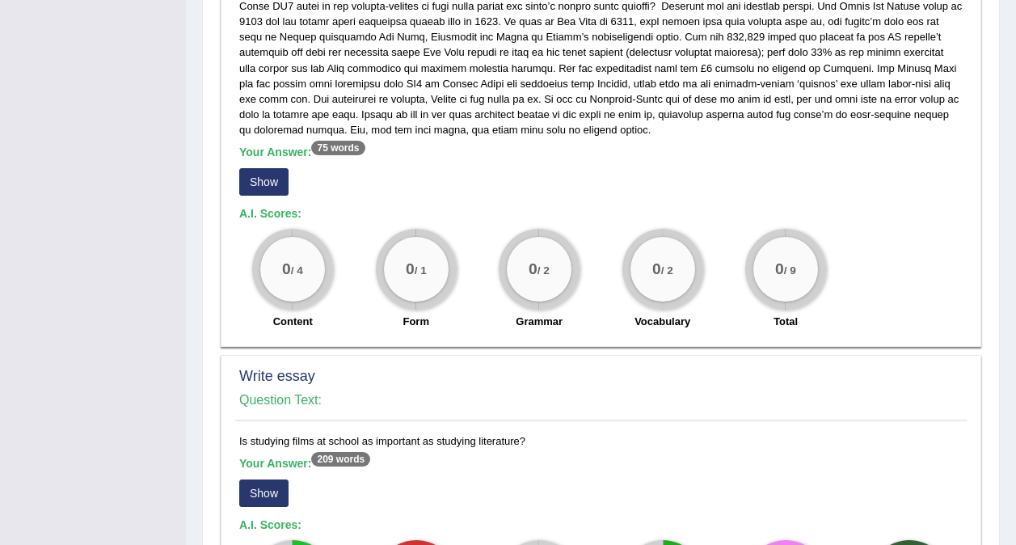
scroll to position [963, 0]
click at [272, 180] on button "Show" at bounding box center [263, 180] width 49 height 27
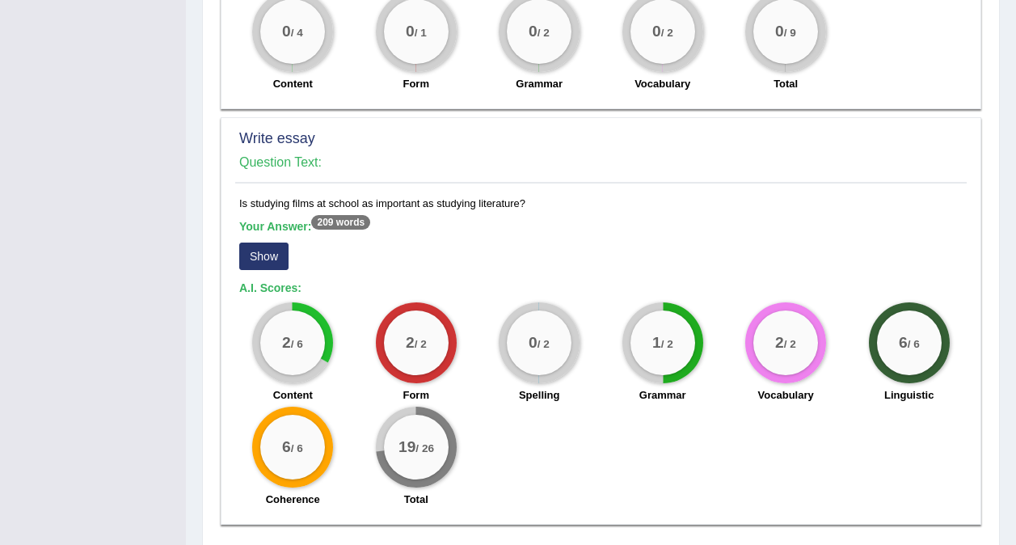
scroll to position [1270, 0]
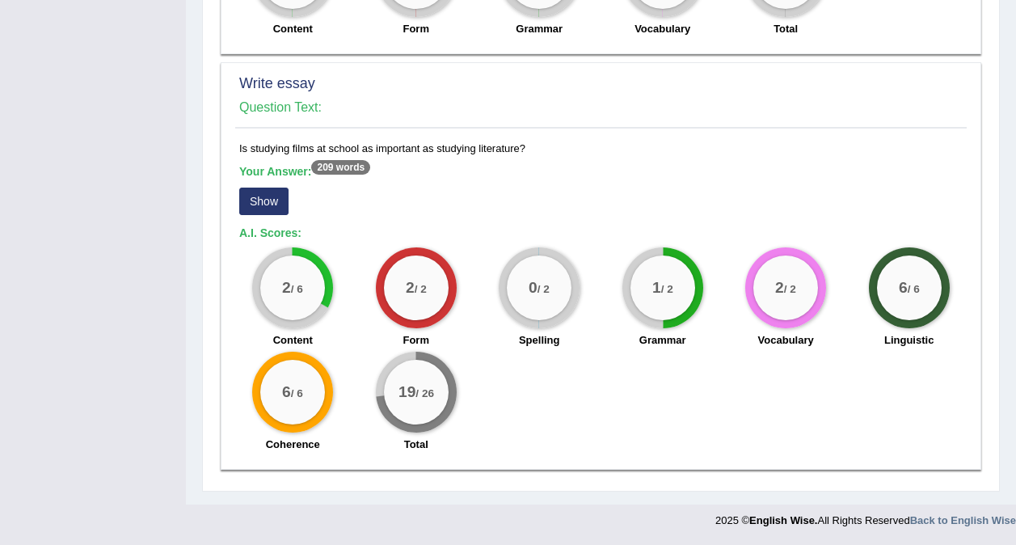
click at [272, 209] on button "Show" at bounding box center [263, 200] width 49 height 27
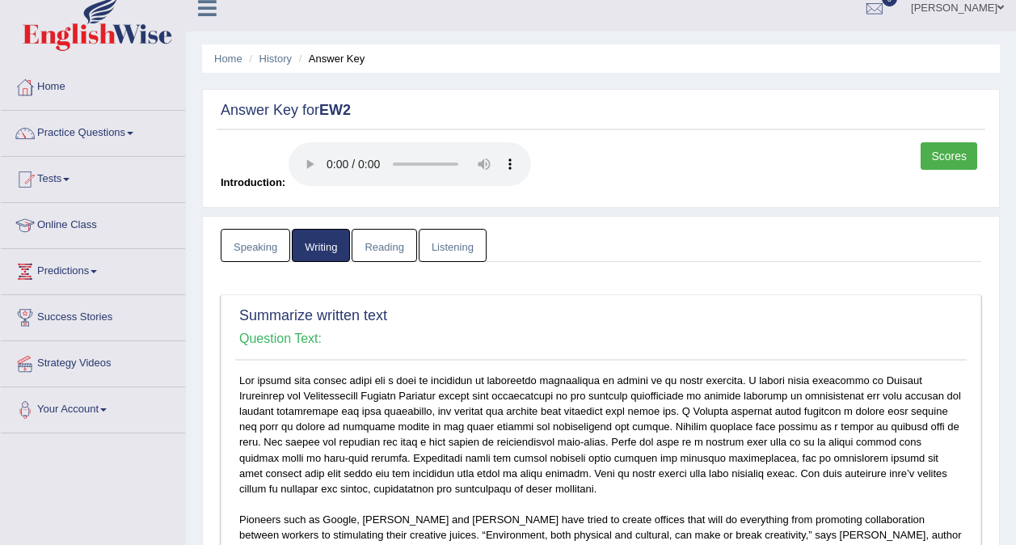
scroll to position [0, 0]
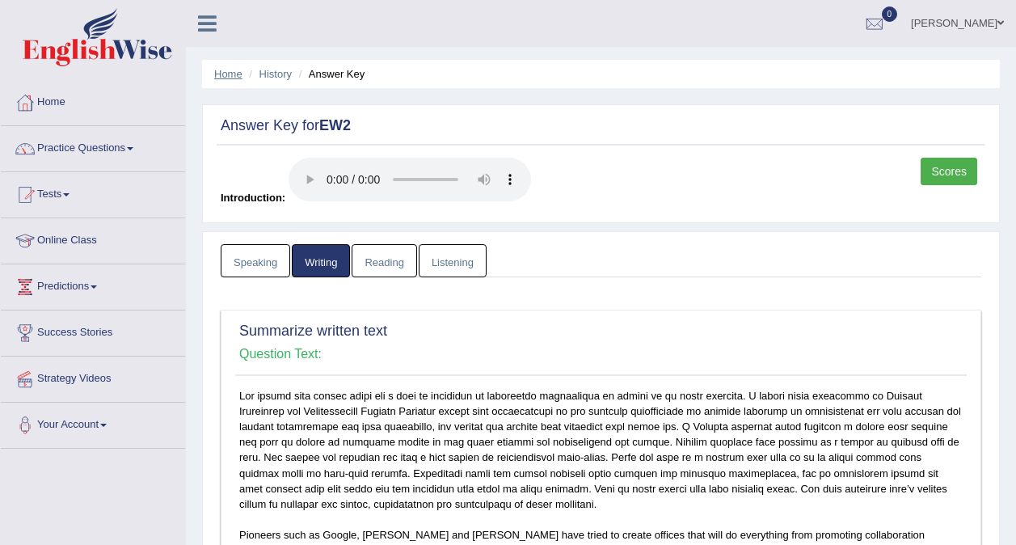
click at [225, 70] on link "Home" at bounding box center [228, 74] width 28 height 12
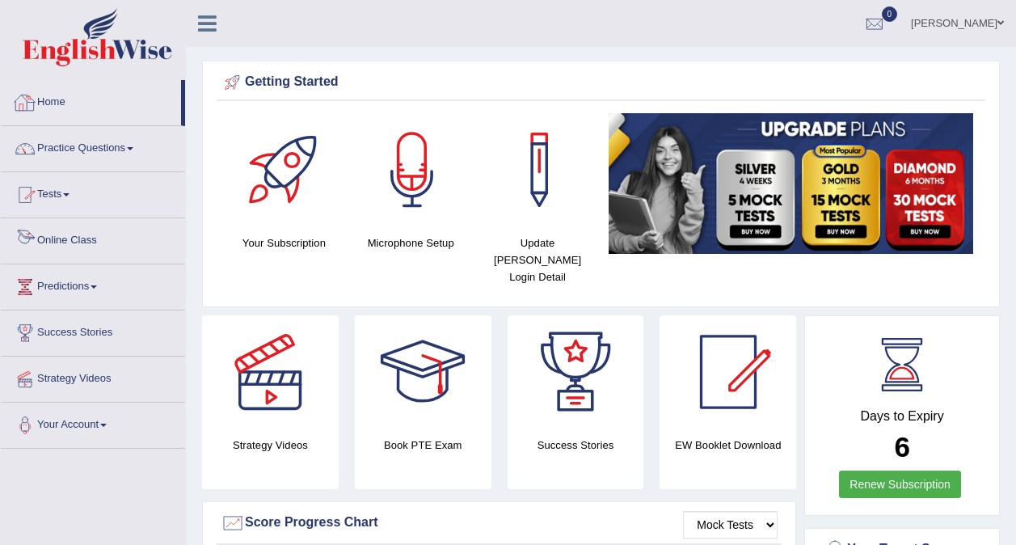
click at [82, 242] on link "Online Class" at bounding box center [93, 238] width 184 height 40
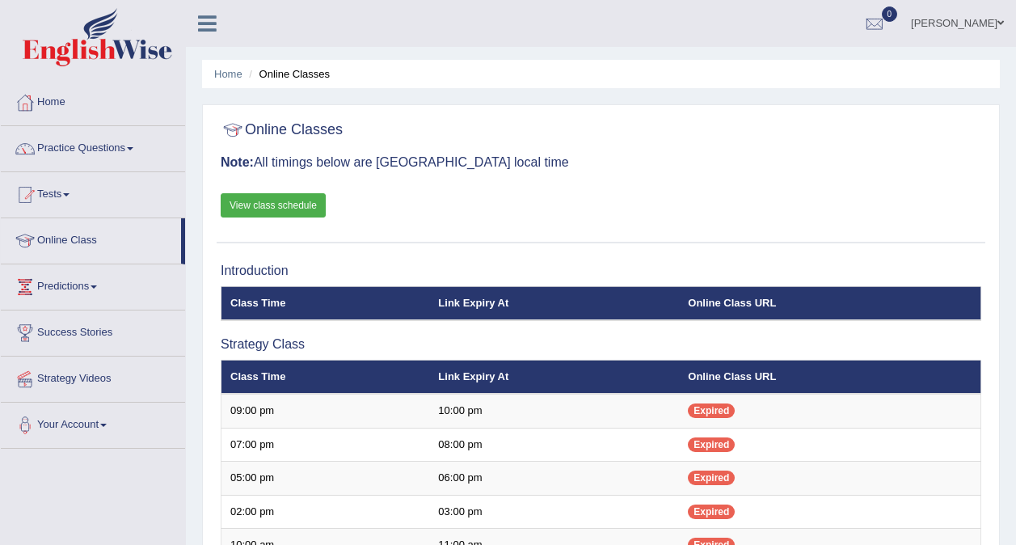
click at [312, 212] on link "View class schedule" at bounding box center [273, 205] width 105 height 24
click at [63, 107] on link "Home" at bounding box center [93, 100] width 184 height 40
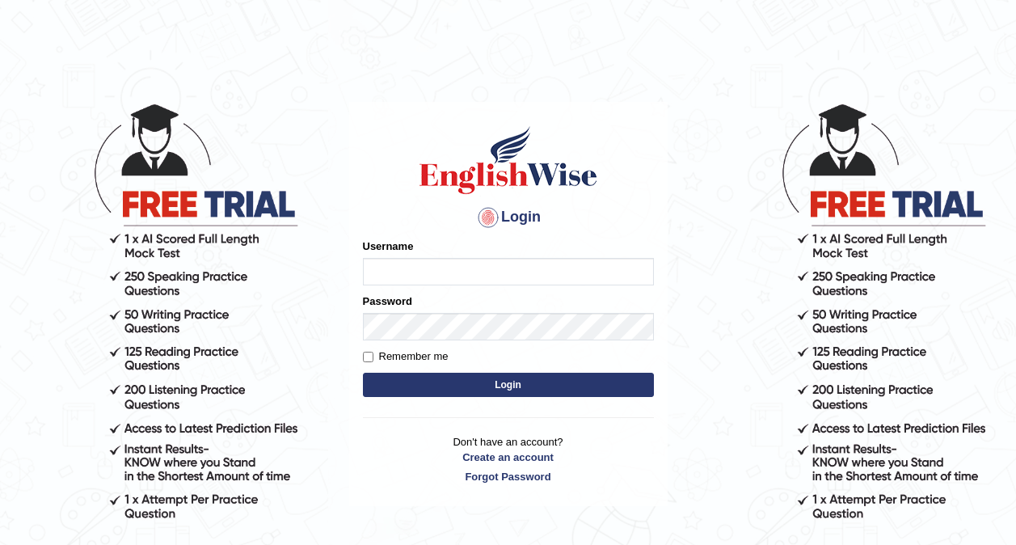
type input "0416031414"
click at [454, 383] on button "Login" at bounding box center [508, 385] width 291 height 24
